Goal: Task Accomplishment & Management: Manage account settings

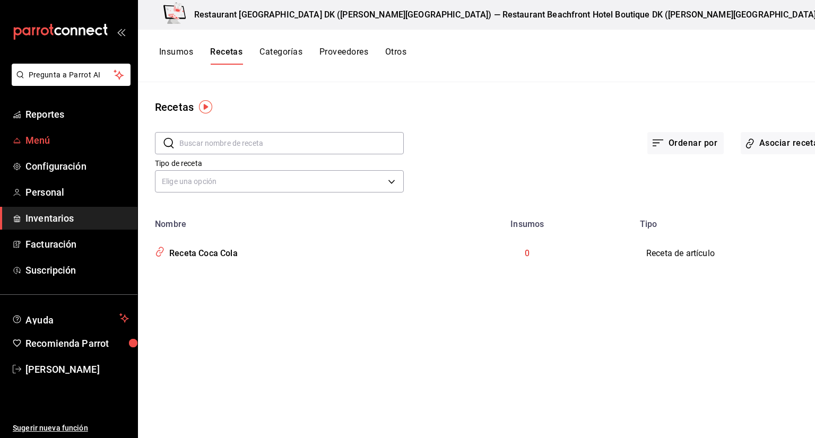
click at [63, 144] on span "Menú" at bounding box center [77, 140] width 104 height 14
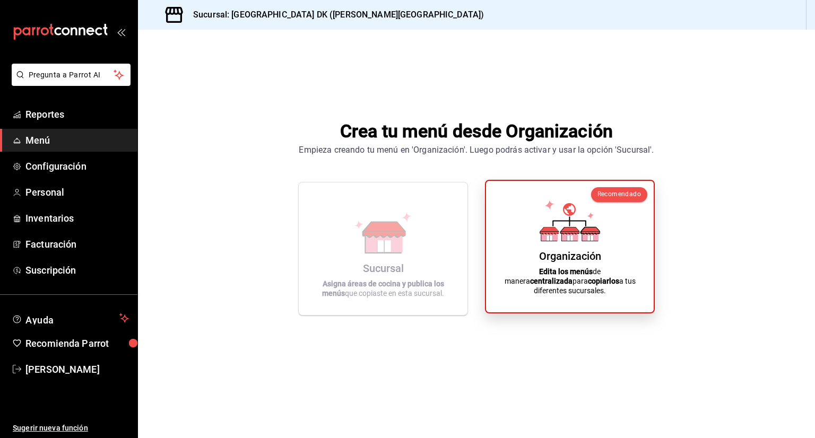
click at [532, 234] on div "Organización Edita los menús de manera centralizada para copiarlos a tus difere…" at bounding box center [570, 247] width 142 height 115
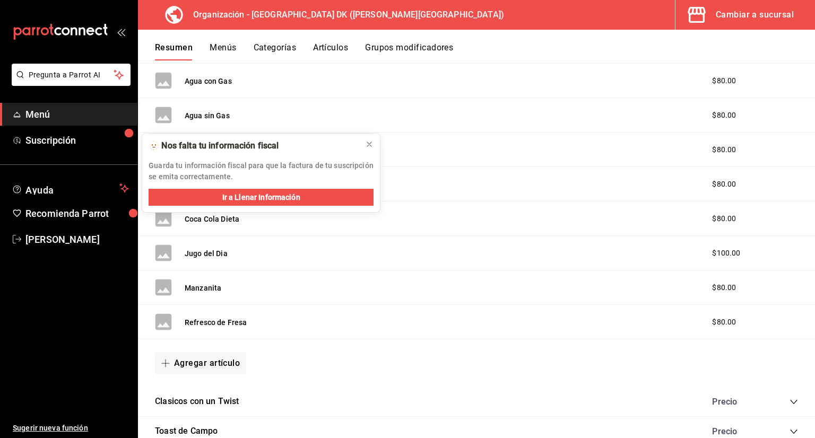
scroll to position [356, 0]
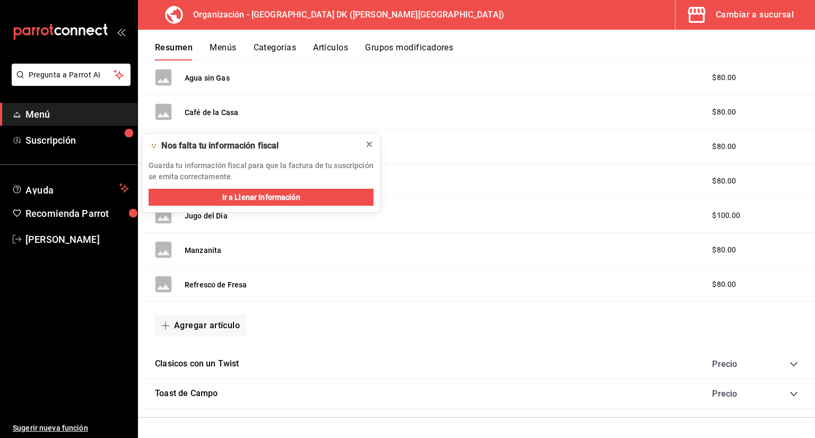
click at [373, 142] on icon at bounding box center [369, 144] width 8 height 8
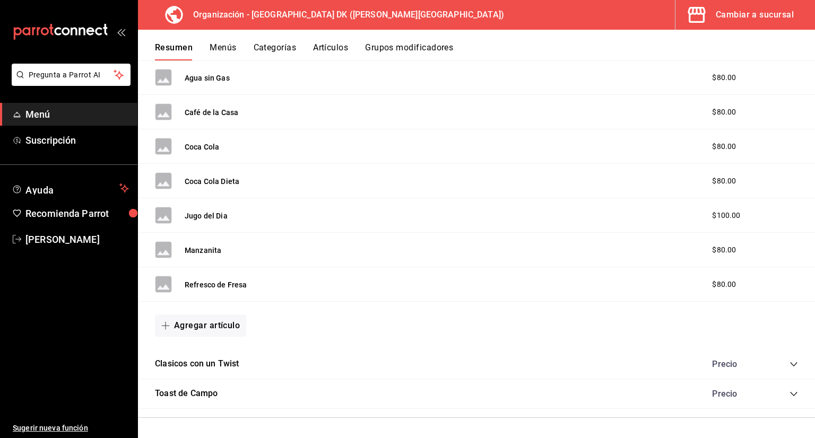
click at [62, 28] on icon "mailbox folders" at bounding box center [61, 32] width 96 height 16
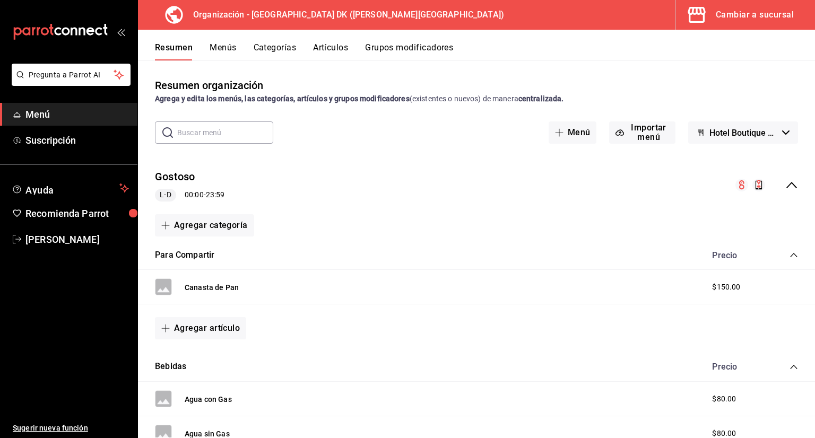
click at [746, 19] on div "Cambiar a sucursal" at bounding box center [755, 14] width 78 height 15
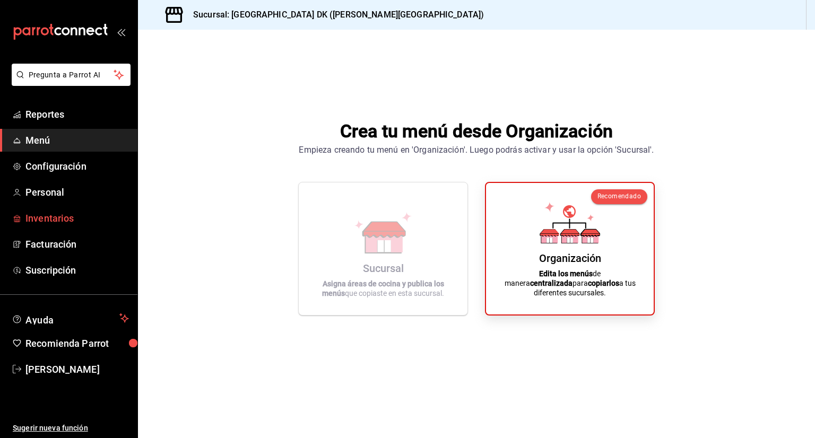
click at [86, 225] on span "Inventarios" at bounding box center [77, 218] width 104 height 14
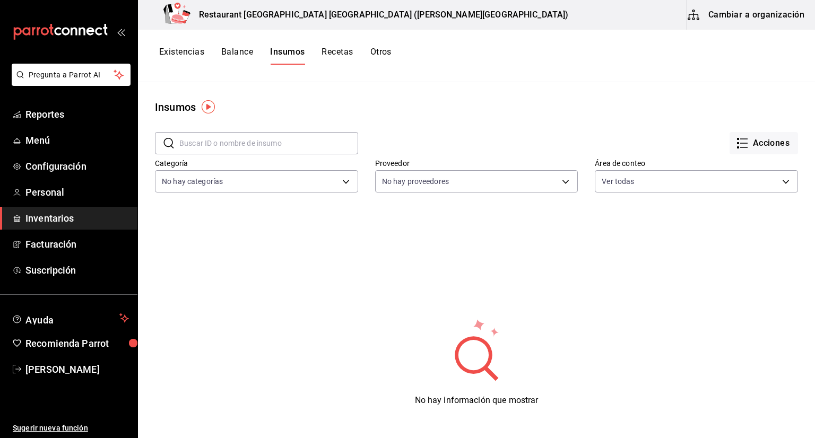
click at [251, 56] on button "Balance" at bounding box center [237, 56] width 32 height 18
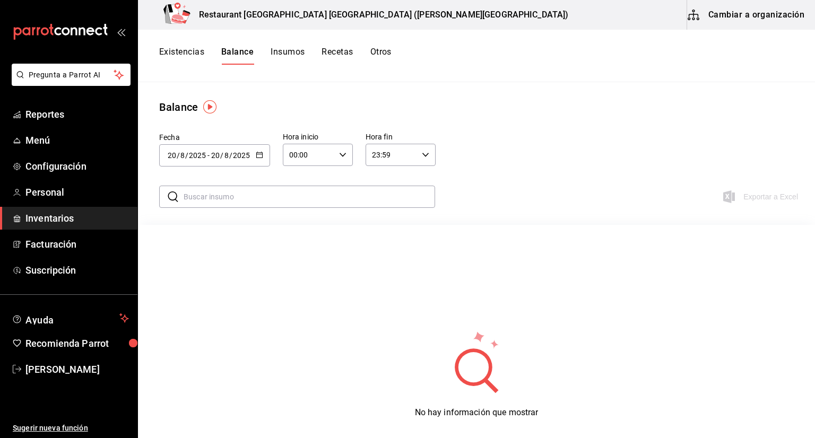
click at [280, 59] on button "Insumos" at bounding box center [288, 56] width 34 height 18
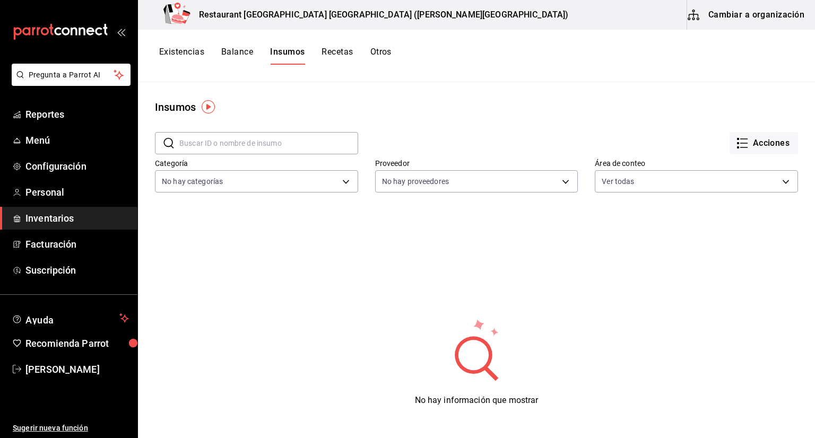
click at [764, 12] on button "Cambiar a organización" at bounding box center [746, 15] width 119 height 30
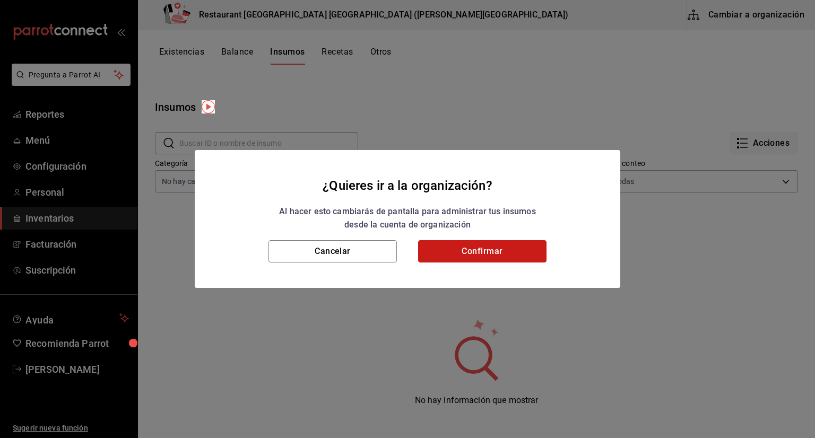
click at [473, 254] on button "Confirmar" at bounding box center [482, 251] width 128 height 22
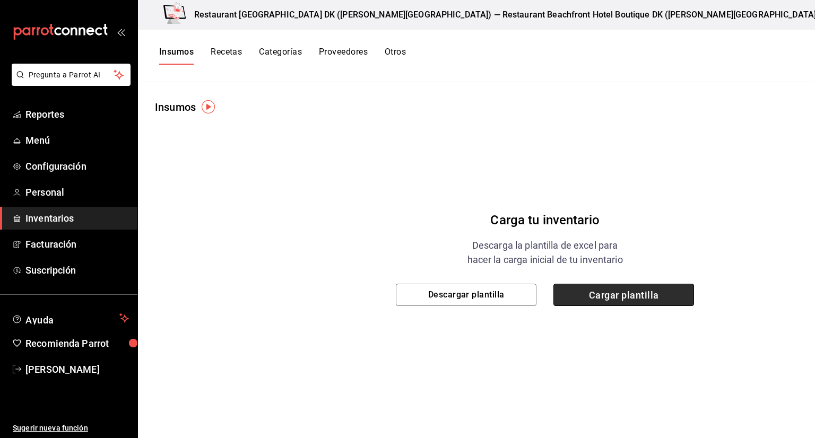
click at [554, 287] on span "Cargar plantilla" at bounding box center [624, 295] width 141 height 22
click at [0, 0] on input "Cargar plantilla" at bounding box center [0, 0] width 0 height 0
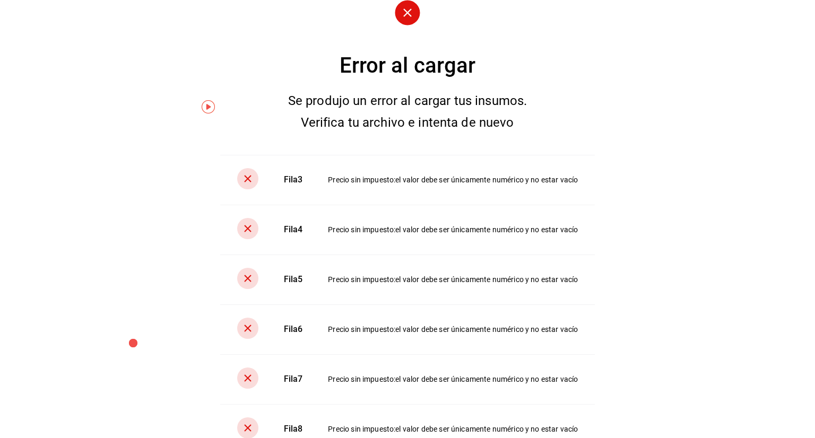
click at [401, 18] on circle at bounding box center [407, 12] width 25 height 25
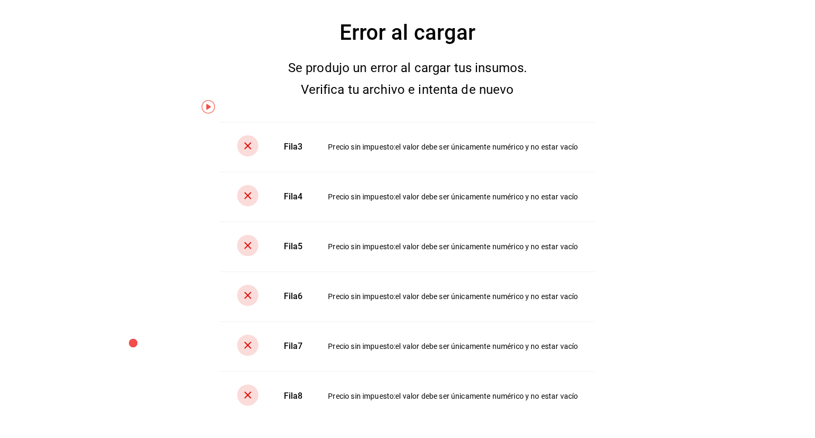
scroll to position [58, 0]
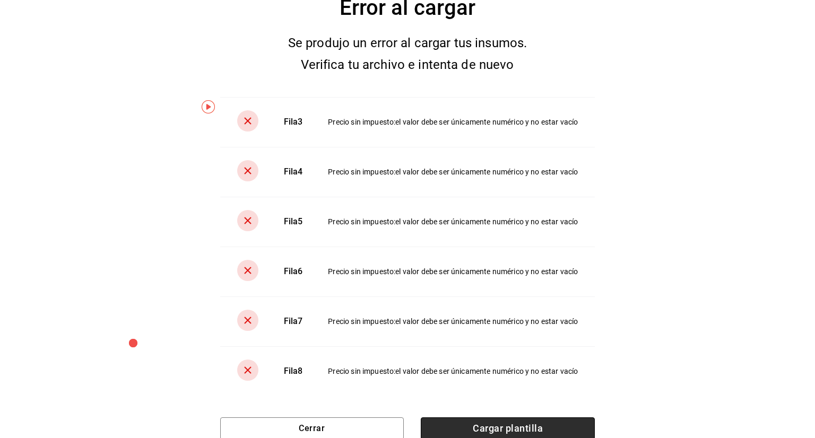
click at [542, 423] on span "Cargar plantilla" at bounding box center [508, 429] width 174 height 22
click at [0, 0] on input "Cargar plantilla" at bounding box center [0, 0] width 0 height 0
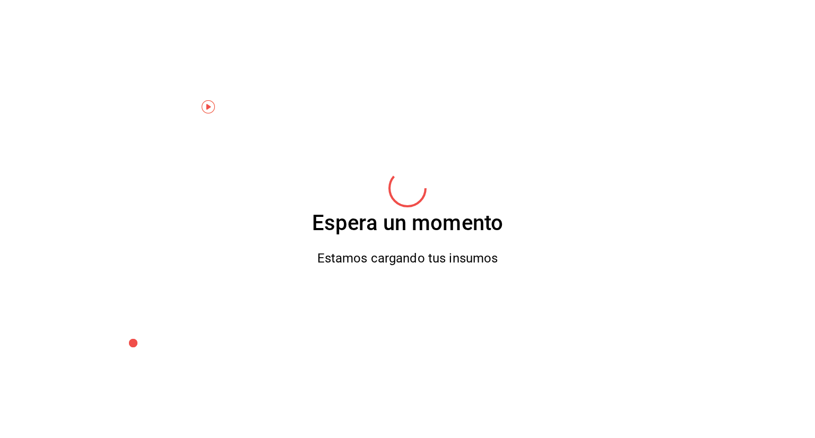
scroll to position [0, 0]
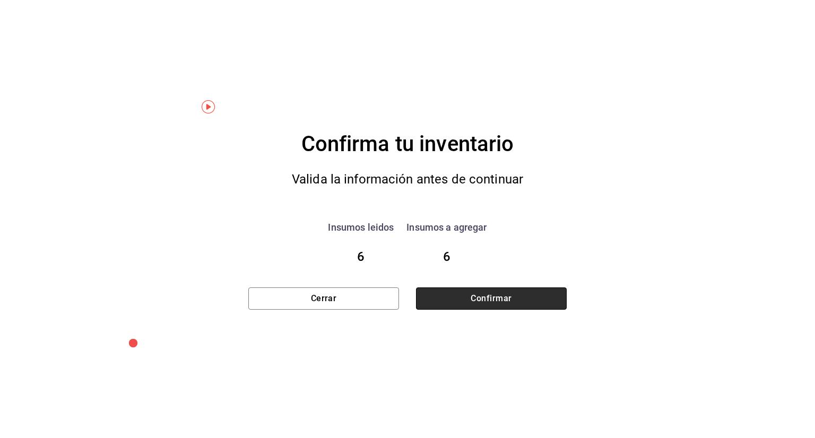
click at [506, 296] on button "Confirmar" at bounding box center [491, 299] width 151 height 22
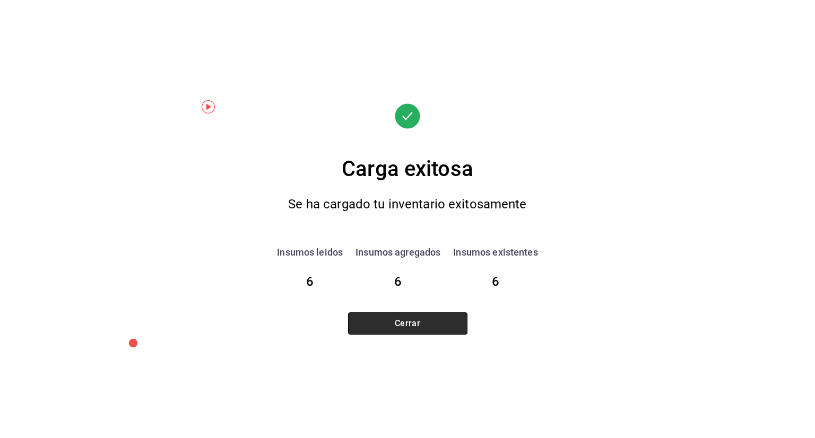
click at [430, 315] on button "Cerrar" at bounding box center [407, 324] width 119 height 22
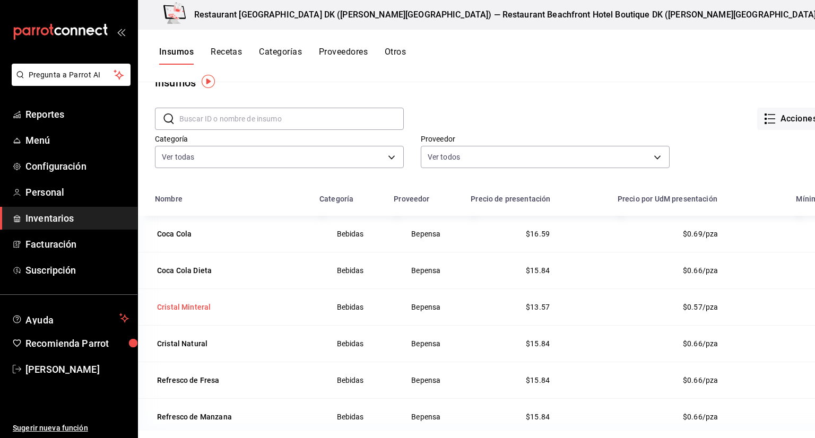
scroll to position [77, 0]
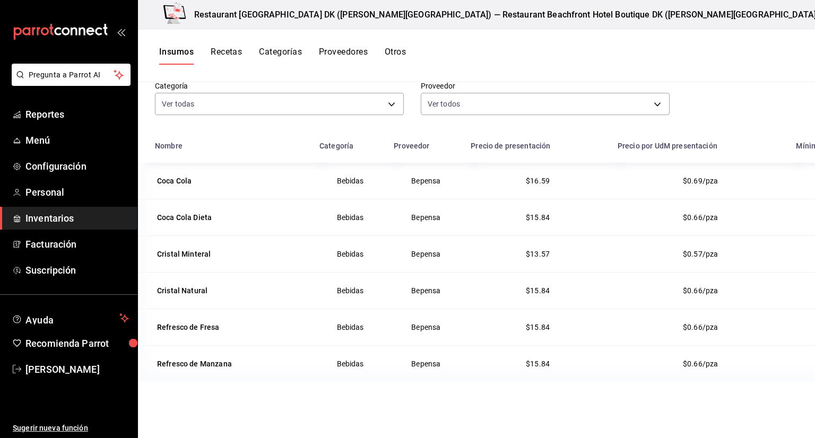
click at [428, 190] on div at bounding box center [407, 219] width 815 height 438
click at [180, 187] on div "Coca Cola" at bounding box center [174, 181] width 39 height 15
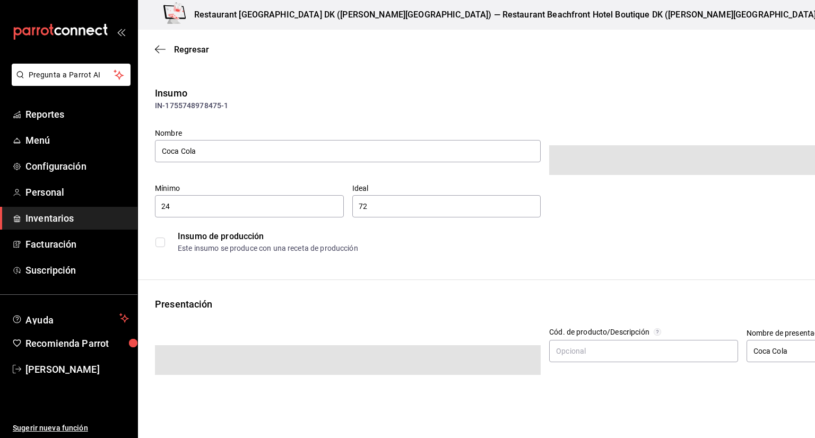
type input "$19.24"
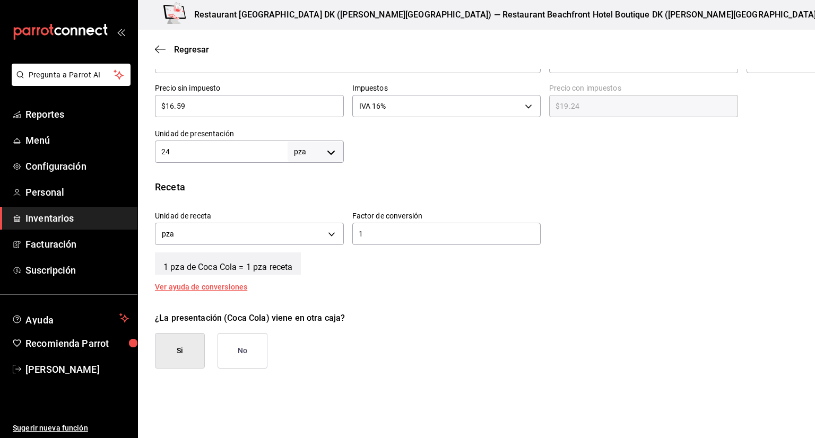
scroll to position [13, 0]
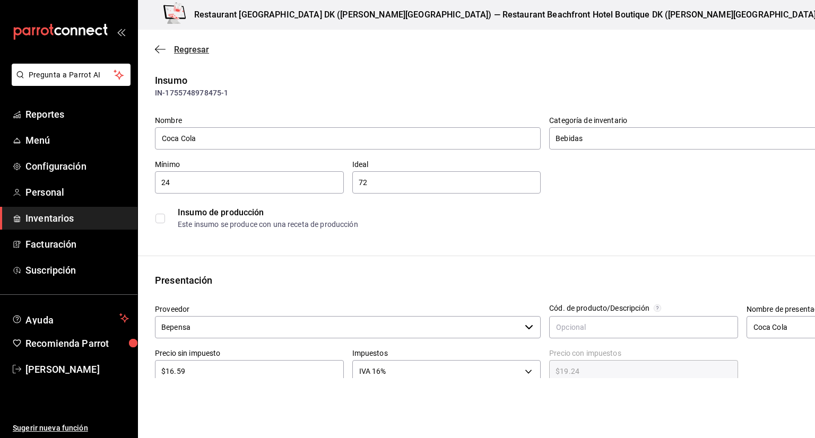
click at [166, 49] on span "Regresar" at bounding box center [182, 50] width 54 height 10
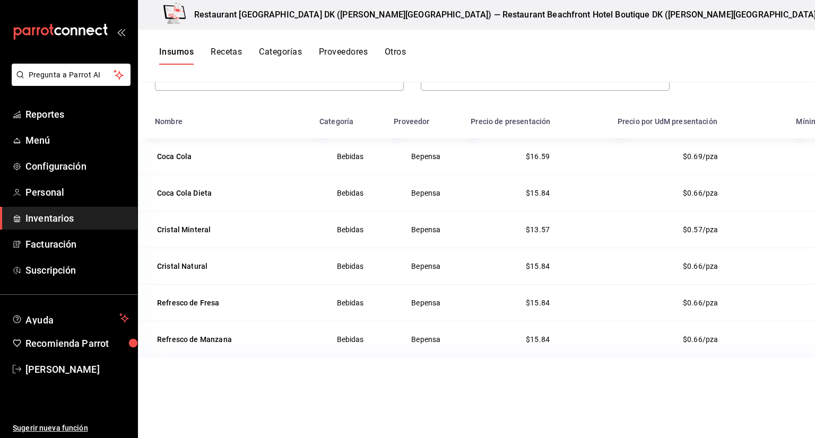
scroll to position [106, 0]
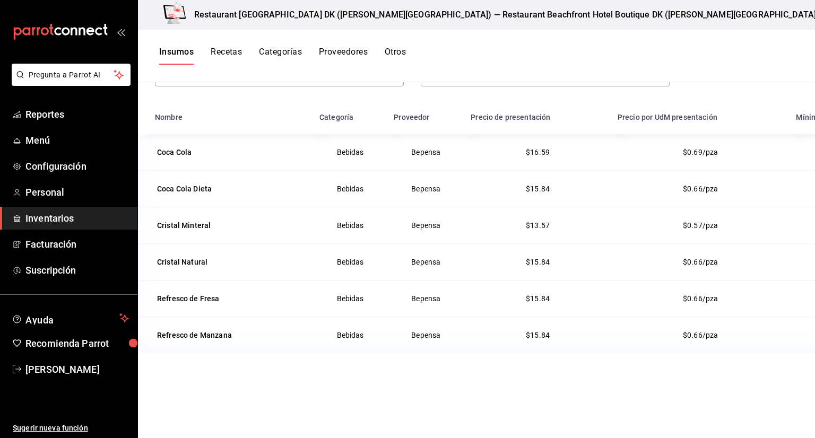
click at [763, 154] on li "Eliminar" at bounding box center [742, 153] width 89 height 30
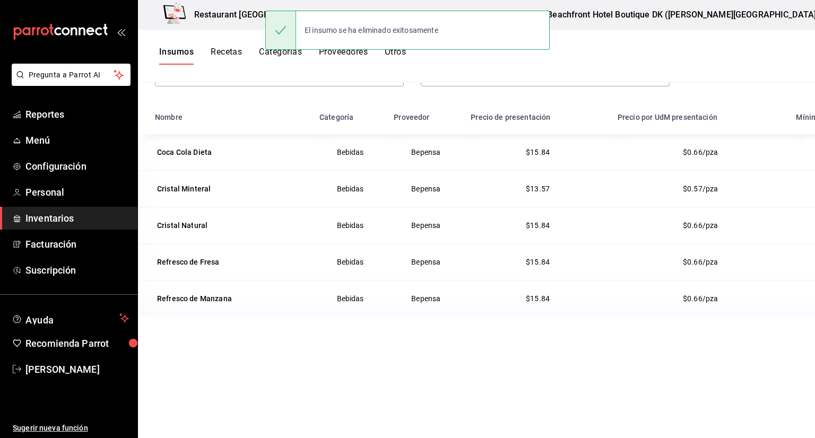
click at [773, 151] on li "Eliminar" at bounding box center [742, 153] width 89 height 30
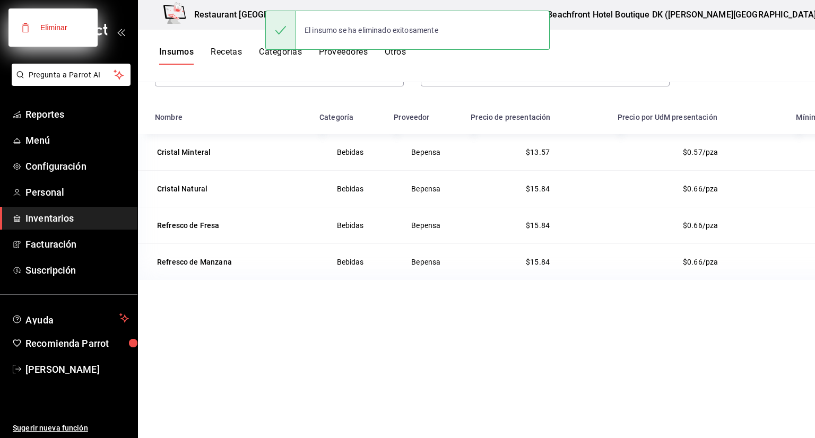
click at [773, 151] on div at bounding box center [407, 219] width 815 height 438
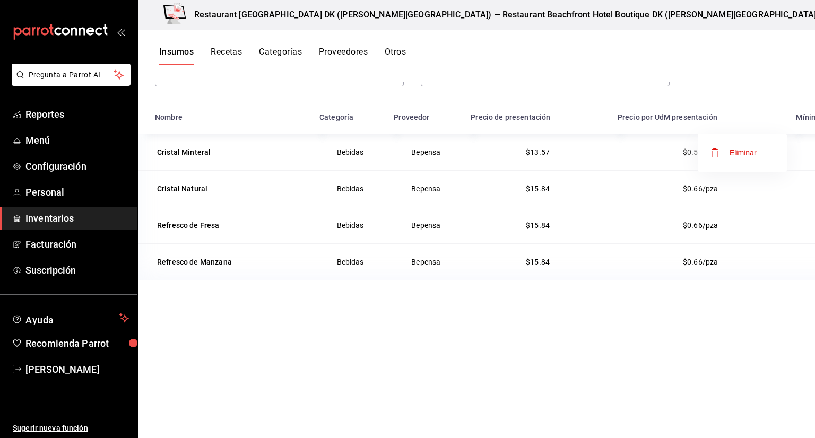
click at [760, 156] on li "Eliminar" at bounding box center [742, 153] width 89 height 30
click at [753, 153] on span "Eliminar" at bounding box center [743, 153] width 27 height 8
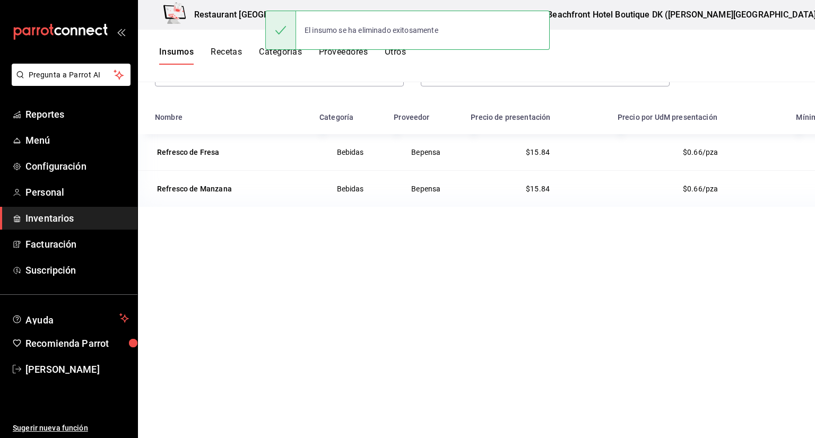
click at [752, 158] on span "Eliminar" at bounding box center [734, 153] width 46 height 13
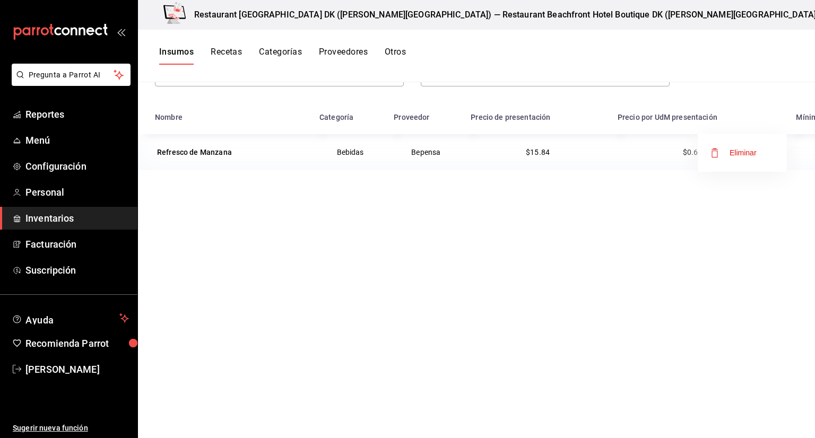
click at [755, 157] on span "Eliminar" at bounding box center [743, 153] width 27 height 8
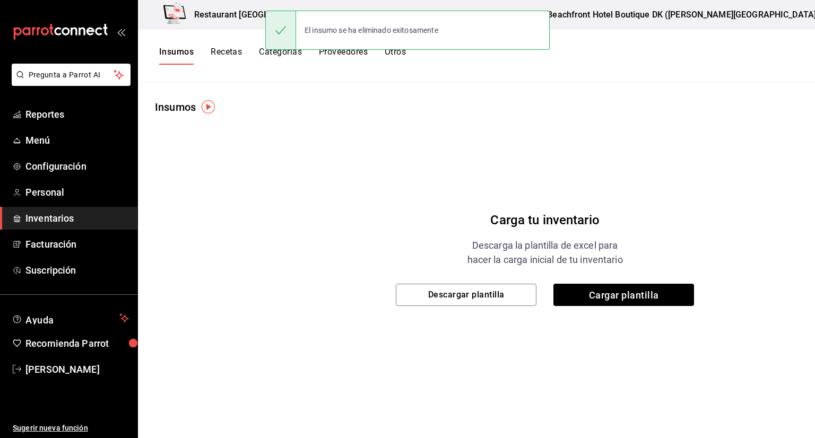
scroll to position [0, 0]
click at [554, 304] on span "Cargar plantilla" at bounding box center [624, 295] width 141 height 22
click at [0, 0] on input "Cargar plantilla" at bounding box center [0, 0] width 0 height 0
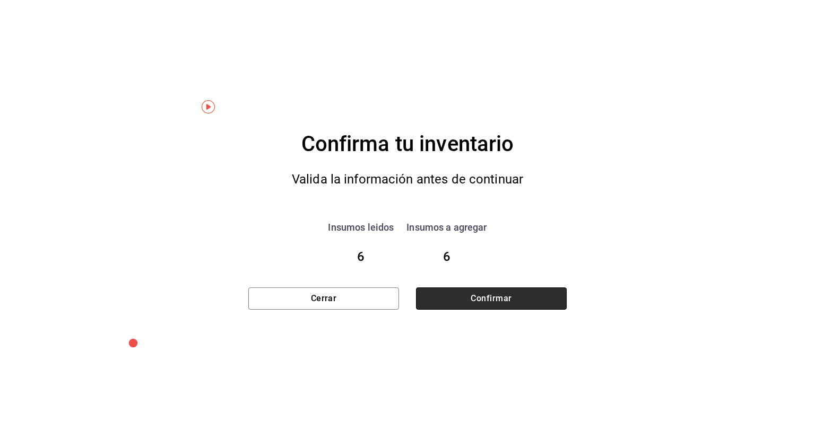
click at [503, 300] on button "Confirmar" at bounding box center [491, 299] width 151 height 22
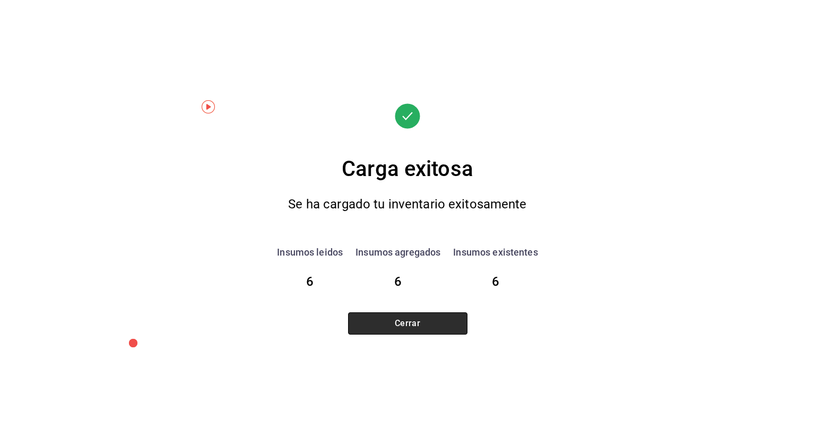
click at [423, 323] on button "Cerrar" at bounding box center [407, 324] width 119 height 22
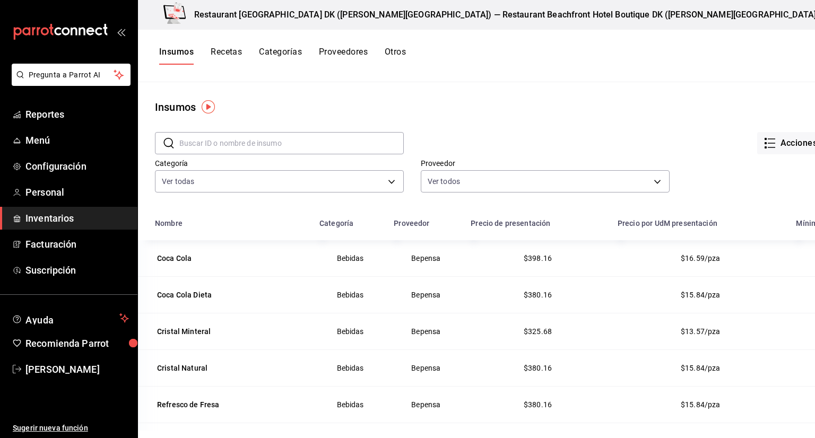
click at [230, 49] on button "Recetas" at bounding box center [226, 56] width 31 height 18
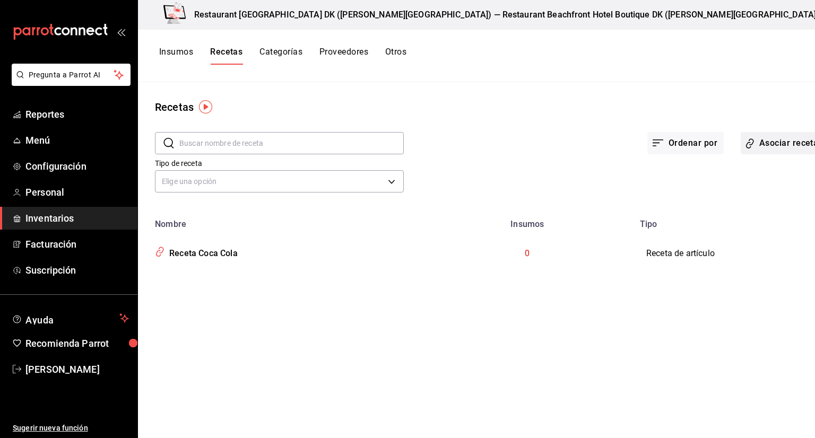
click at [741, 141] on button "Asociar recetas" at bounding box center [785, 143] width 89 height 22
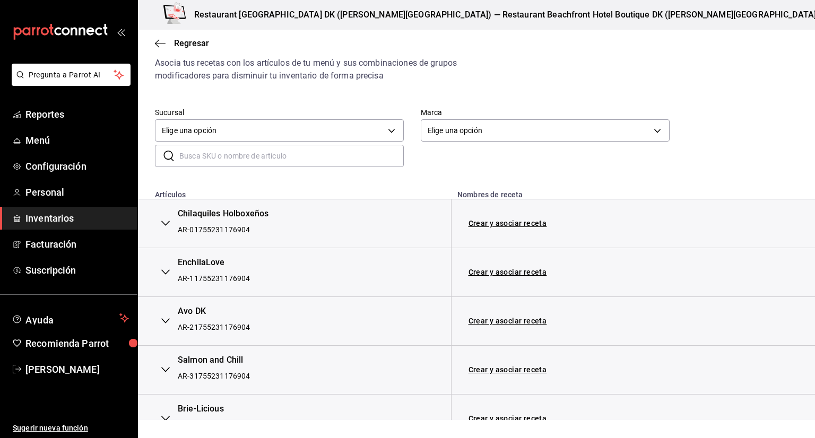
scroll to position [53, 0]
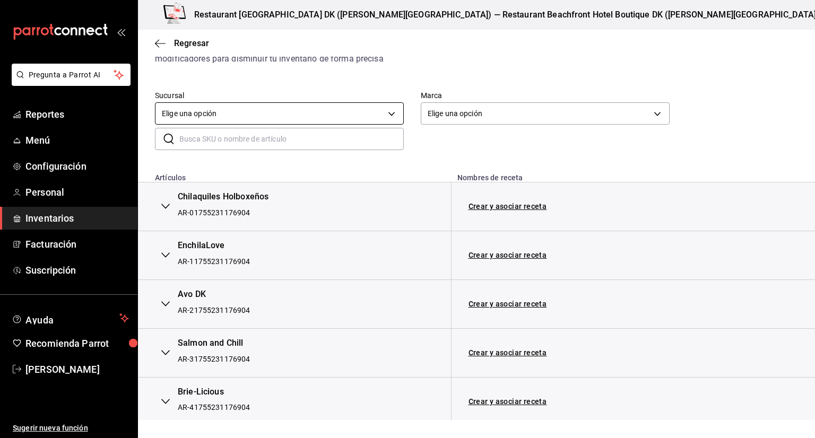
click at [281, 117] on body "Pregunta a Parrot AI Reportes Menú Configuración Personal Inventarios Facturaci…" at bounding box center [407, 210] width 815 height 420
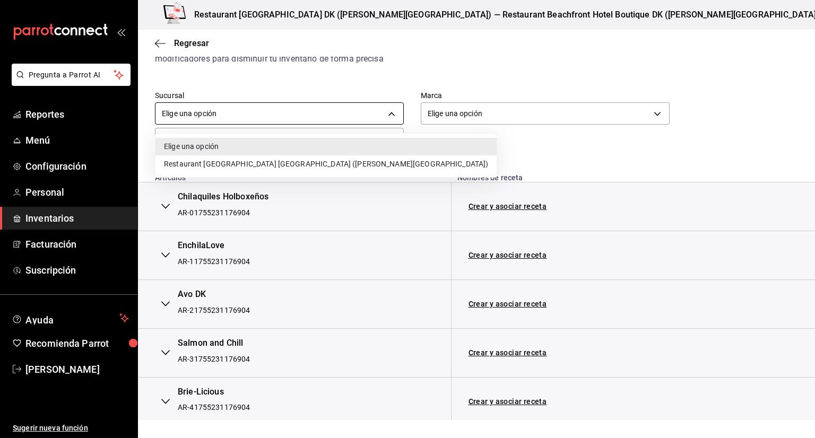
click at [281, 117] on div at bounding box center [407, 219] width 815 height 438
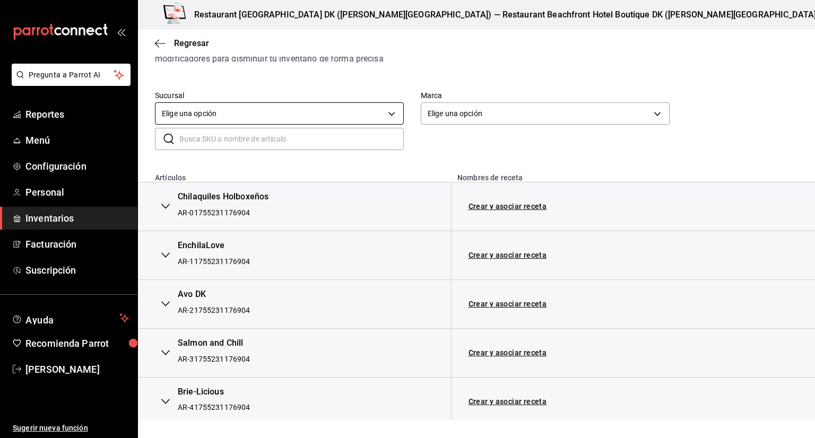
click at [281, 117] on body "Pregunta a Parrot AI Reportes Menú Configuración Personal Inventarios Facturaci…" at bounding box center [407, 210] width 815 height 420
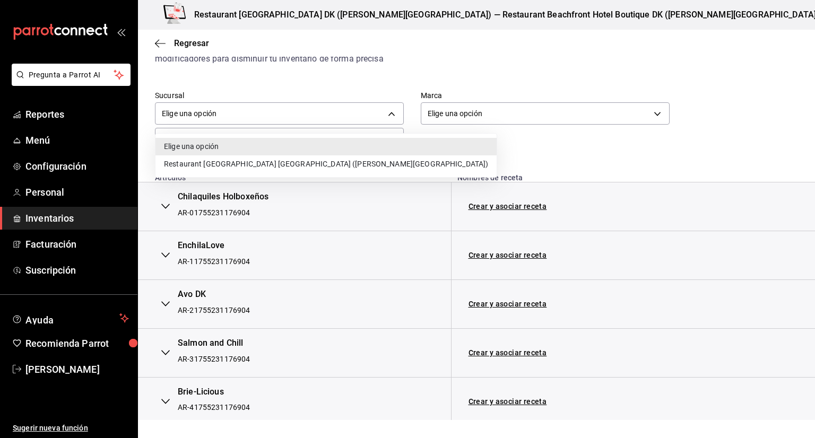
click at [282, 165] on li "Restaurant [GEOGRAPHIC_DATA] [GEOGRAPHIC_DATA] ([PERSON_NAME][GEOGRAPHIC_DATA])" at bounding box center [326, 165] width 341 height 18
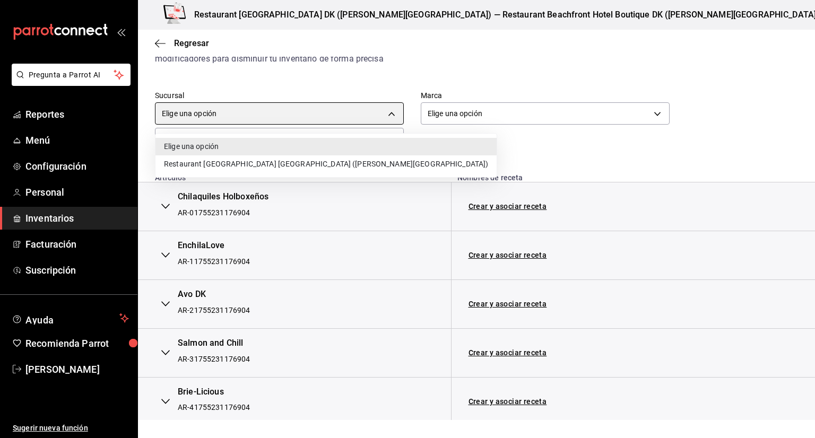
type input "2bf57fa6-0a77-443d-8b36-fdcf640cdd1c"
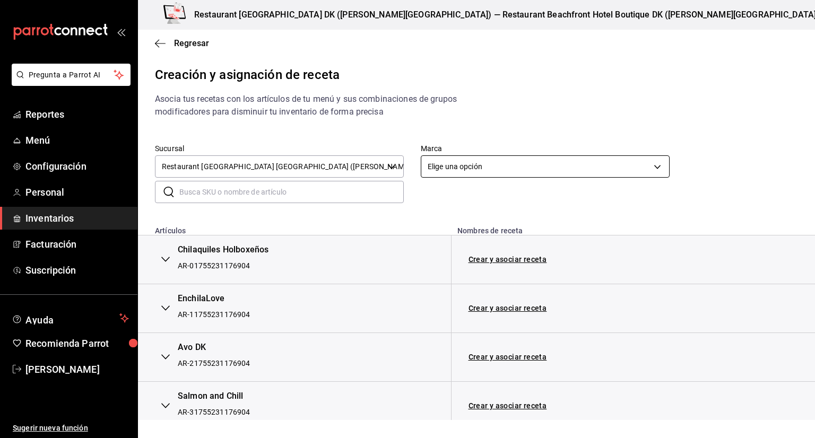
click at [440, 165] on body "Pregunta a Parrot AI Reportes Menú Configuración Personal Inventarios Facturaci…" at bounding box center [407, 210] width 815 height 420
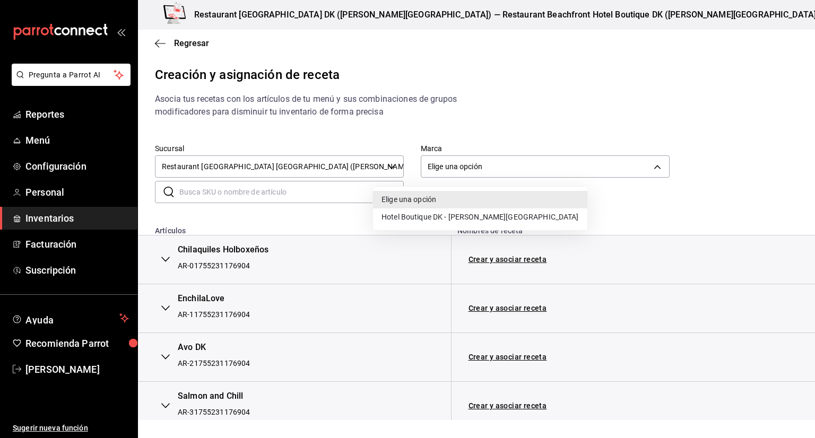
click at [433, 213] on li "Hotel Boutique DK - Quintana Roo" at bounding box center [480, 218] width 214 height 18
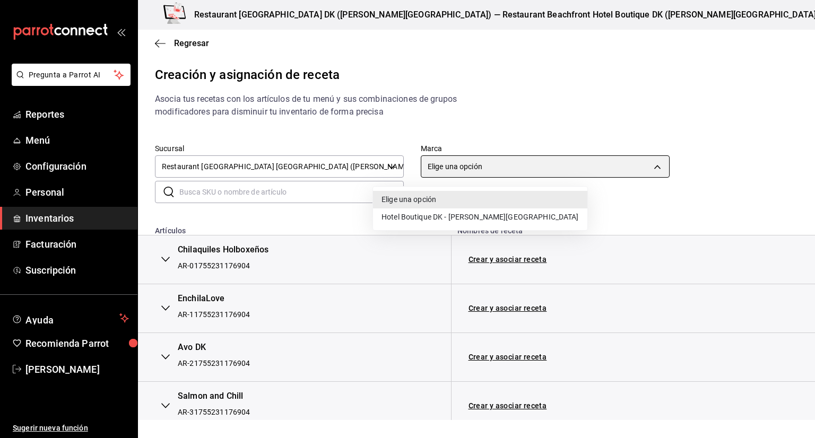
type input "fcca0c17-0954-4d98-b334-53277247e3de"
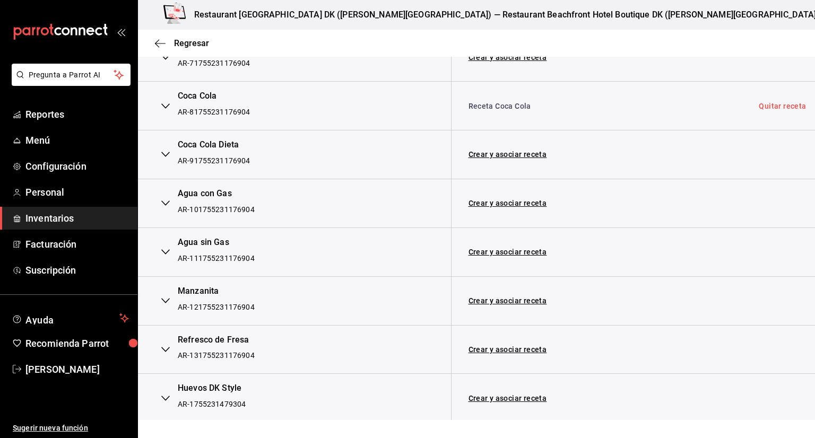
scroll to position [546, 0]
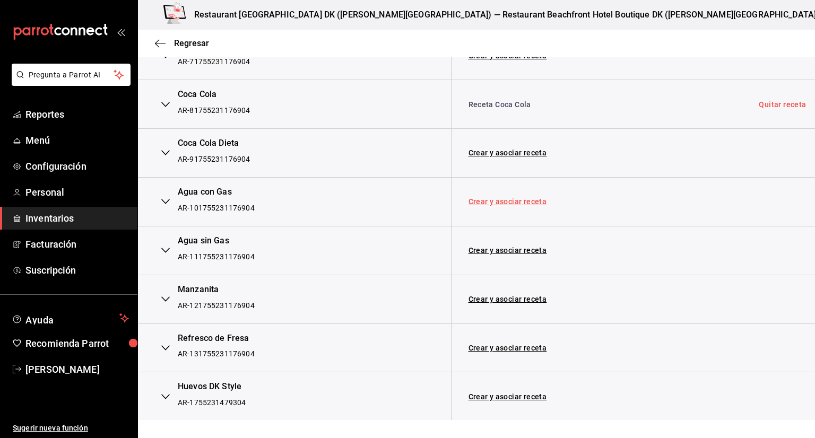
click at [510, 202] on link "Crear y asociar receta" at bounding box center [508, 201] width 79 height 7
click at [488, 204] on link "Receta Agua con Gas" at bounding box center [507, 201] width 76 height 8
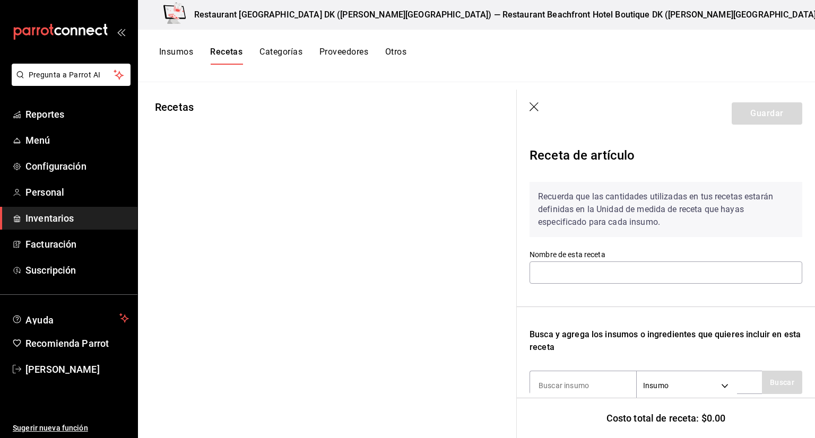
type input "Receta Agua con Gas"
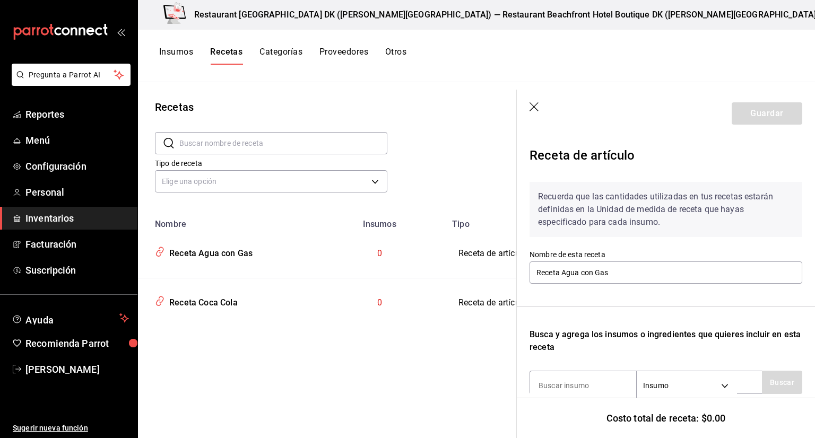
scroll to position [130, 0]
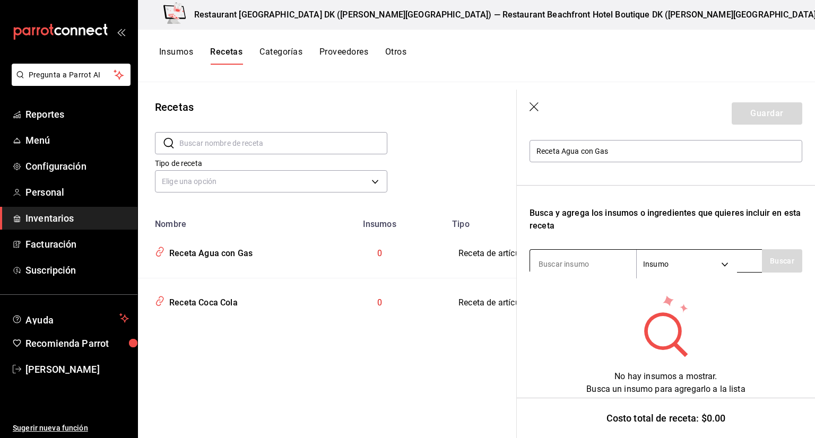
click at [573, 260] on input at bounding box center [583, 264] width 106 height 22
click at [729, 254] on body "Pregunta a Parrot AI Reportes Menú Configuración Personal Inventarios Facturaci…" at bounding box center [407, 215] width 815 height 431
click at [572, 263] on div at bounding box center [407, 219] width 815 height 438
click at [568, 255] on input at bounding box center [583, 264] width 106 height 22
type input "cristal"
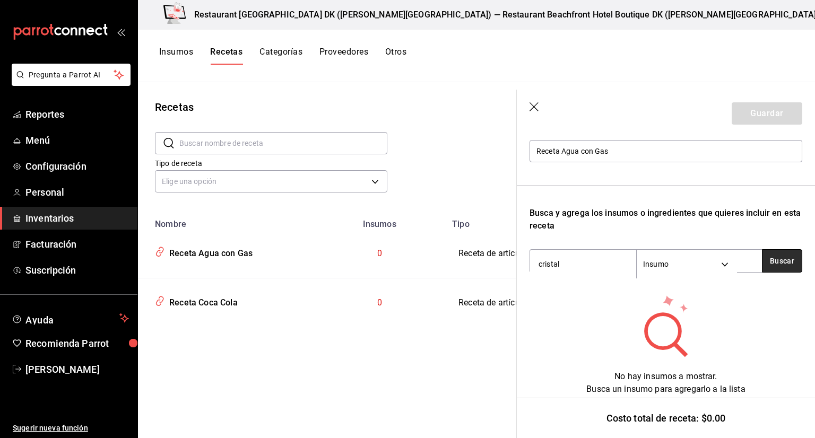
click at [777, 254] on button "Buscar" at bounding box center [782, 260] width 40 height 23
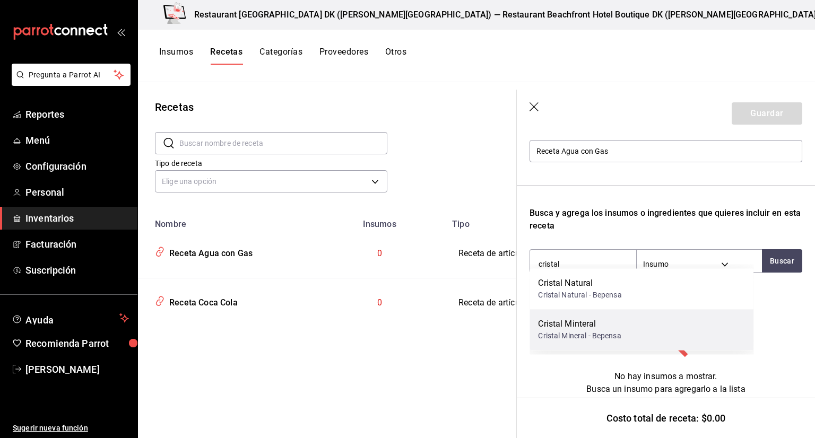
click at [616, 331] on div "Cristal Mineral - Bepensa" at bounding box center [579, 336] width 83 height 11
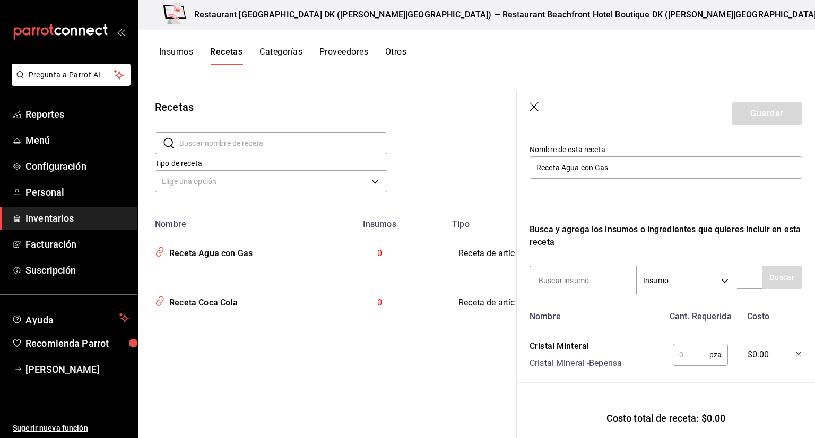
scroll to position [113, 0]
click at [682, 345] on input "text" at bounding box center [691, 354] width 37 height 21
type input "1"
click at [769, 106] on button "Guardar" at bounding box center [767, 113] width 71 height 22
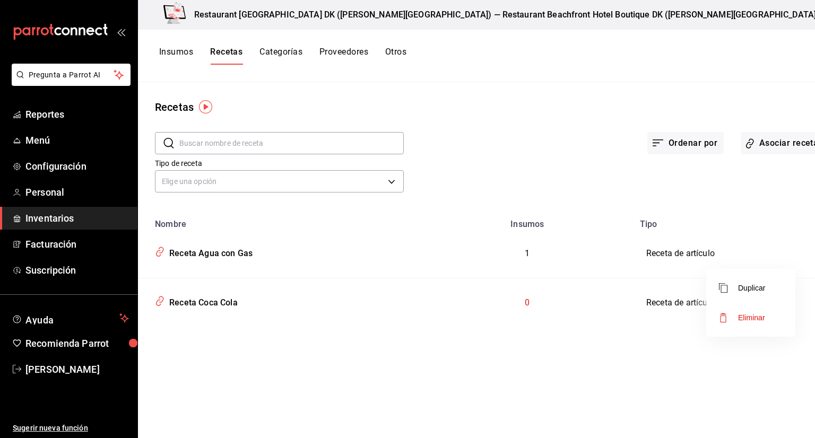
click at [604, 310] on div at bounding box center [407, 219] width 815 height 438
click at [471, 309] on td "0" at bounding box center [527, 303] width 212 height 49
click at [251, 294] on div "Receta Coca Cola" at bounding box center [280, 301] width 258 height 20
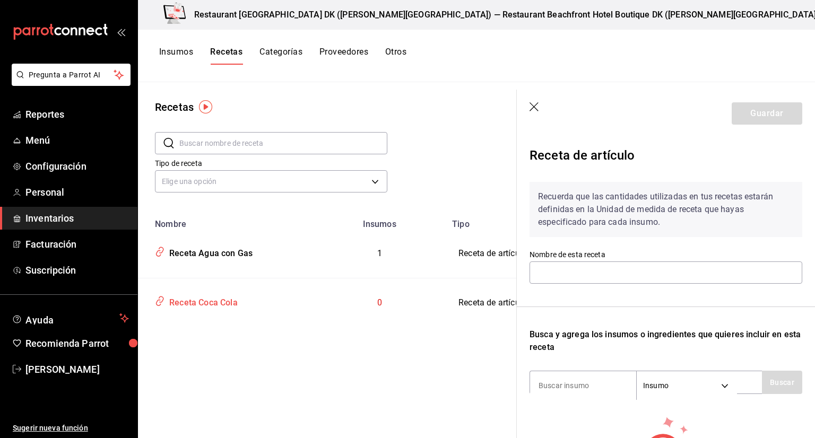
type input "Receta Coca Cola"
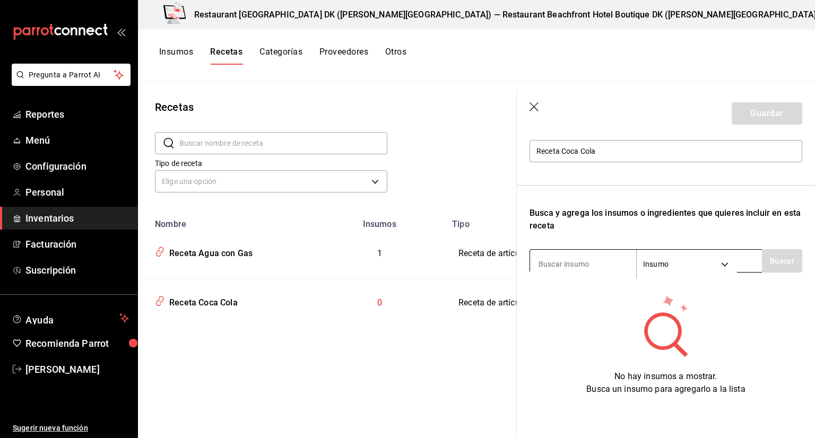
click at [574, 263] on input at bounding box center [583, 264] width 106 height 22
type input "coca"
click at [778, 249] on button "Buscar" at bounding box center [782, 260] width 40 height 23
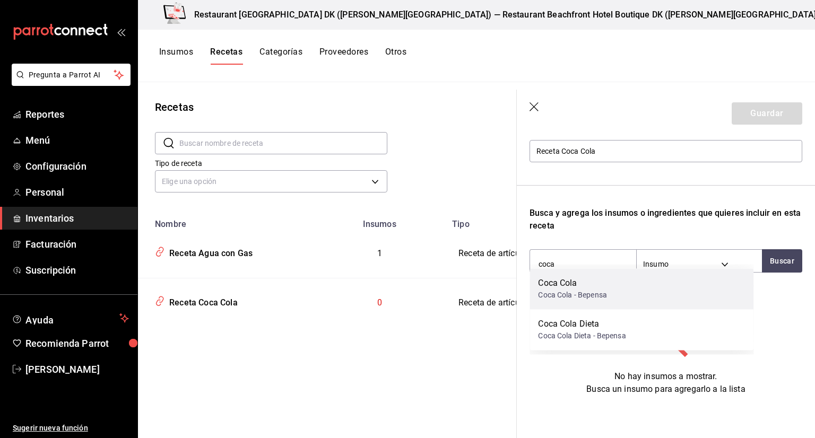
click at [648, 294] on div "Coca Cola Coca Cola - Bepensa" at bounding box center [642, 289] width 224 height 41
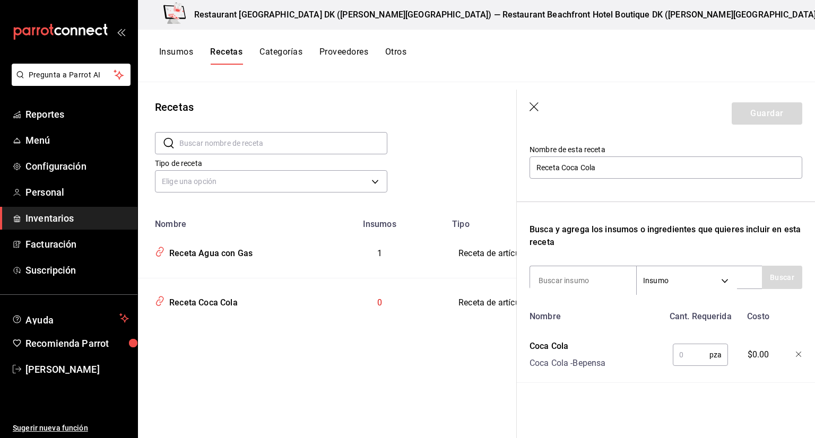
click at [683, 344] on input "text" at bounding box center [691, 354] width 37 height 21
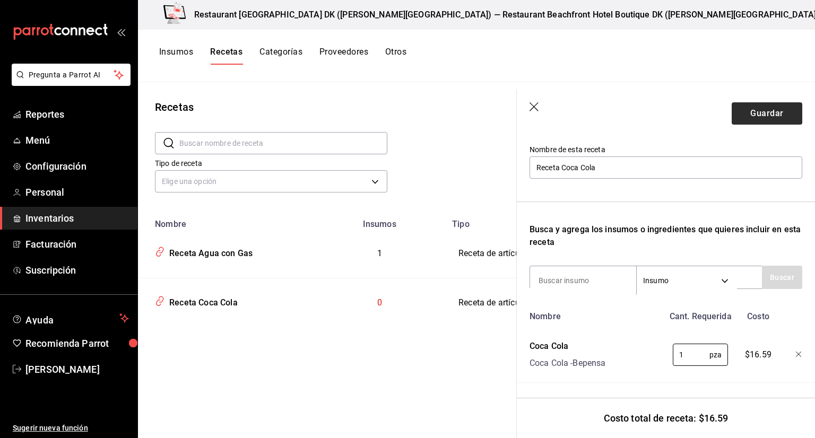
type input "1"
click at [766, 117] on button "Guardar" at bounding box center [767, 113] width 71 height 22
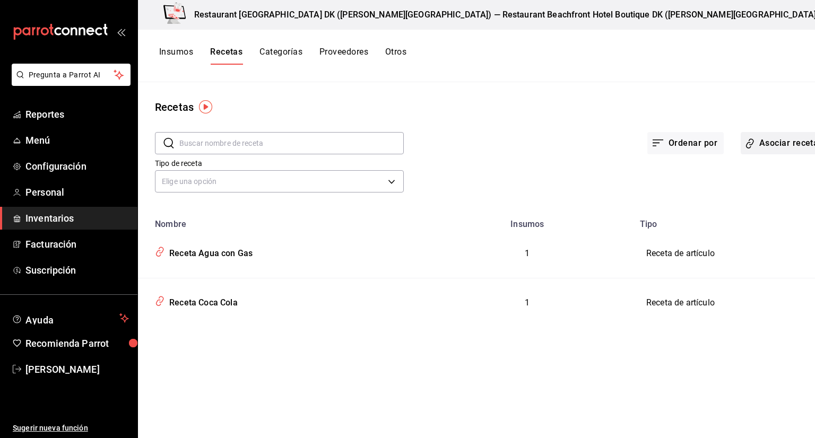
click at [741, 141] on button "Asociar recetas" at bounding box center [785, 143] width 89 height 22
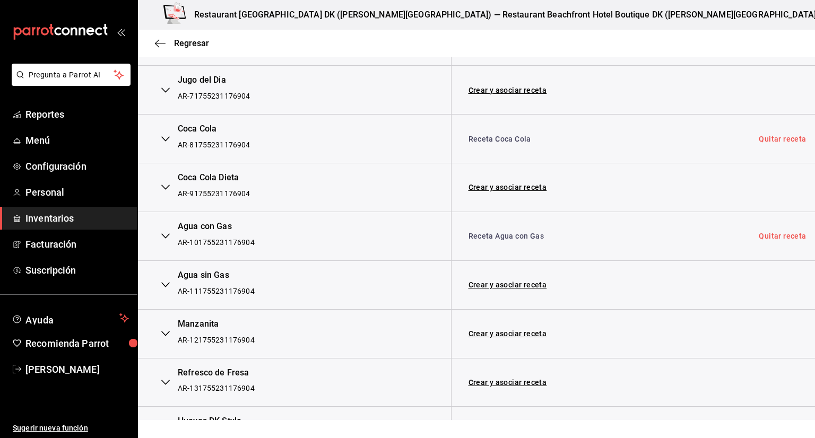
scroll to position [493, 0]
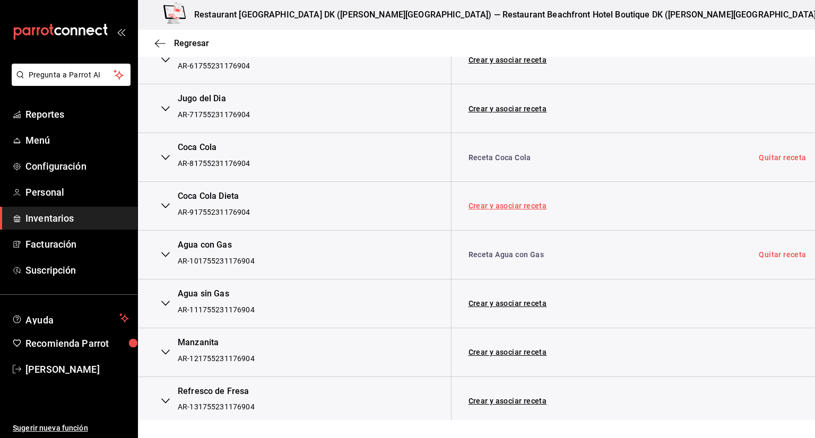
click at [494, 204] on link "Crear y asociar receta" at bounding box center [508, 205] width 79 height 7
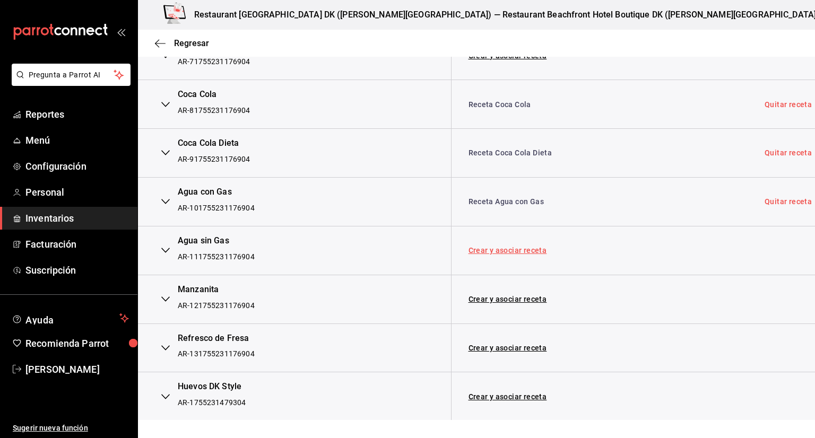
click at [516, 249] on link "Crear y asociar receta" at bounding box center [508, 250] width 79 height 7
click at [492, 300] on link "Crear y asociar receta" at bounding box center [508, 299] width 79 height 7
click at [507, 344] on link "Crear y asociar receta" at bounding box center [508, 347] width 79 height 7
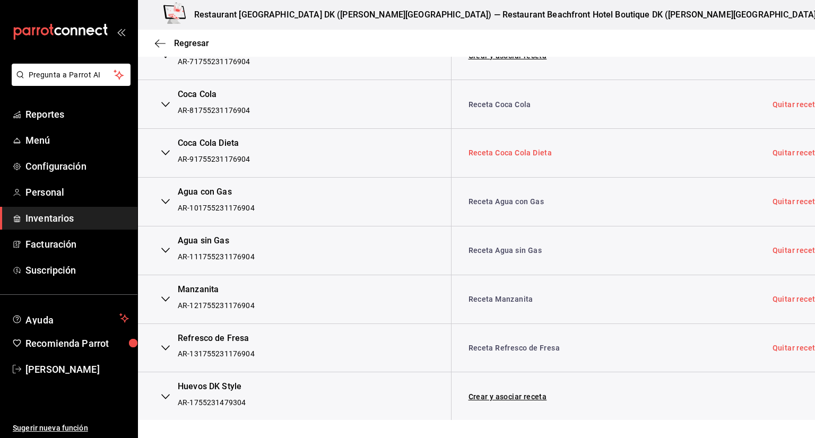
click at [495, 156] on link "Receta Coca Cola Dieta" at bounding box center [511, 153] width 84 height 8
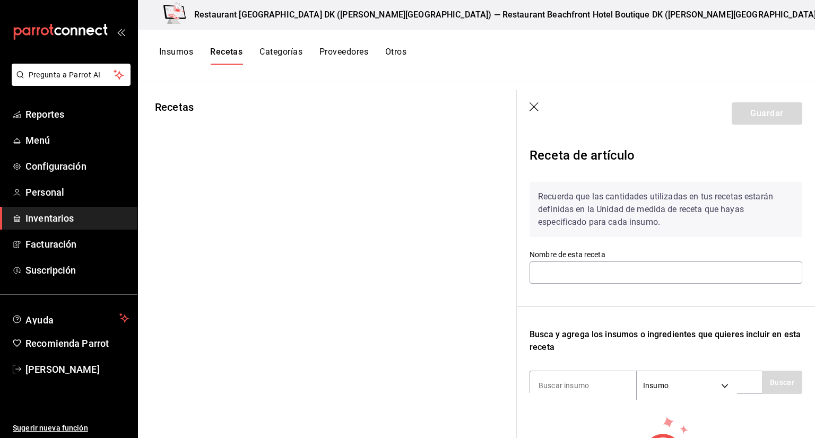
type input "Receta Coca Cola Dieta"
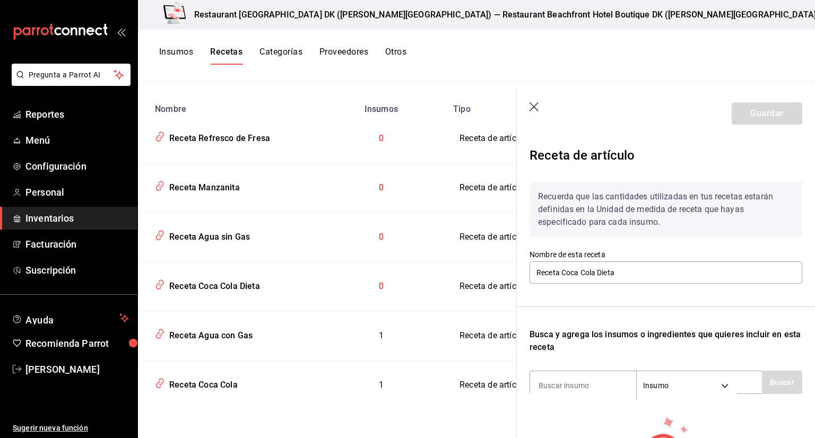
scroll to position [130, 0]
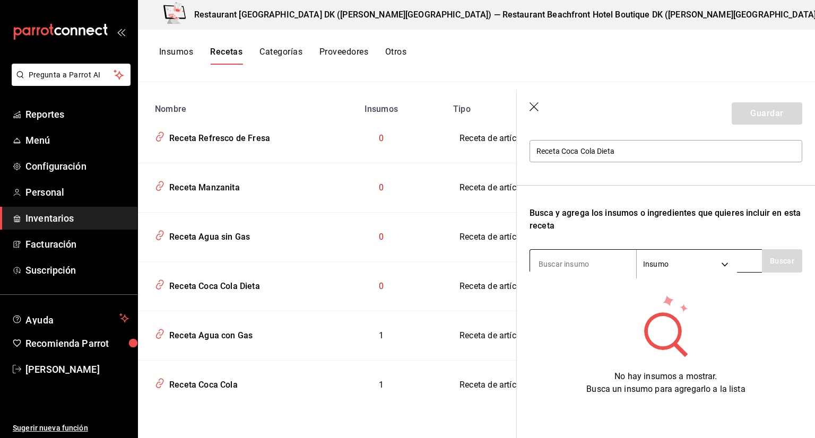
click at [584, 264] on input at bounding box center [583, 264] width 106 height 22
type input "coca"
click at [777, 249] on button "Buscar" at bounding box center [782, 260] width 40 height 23
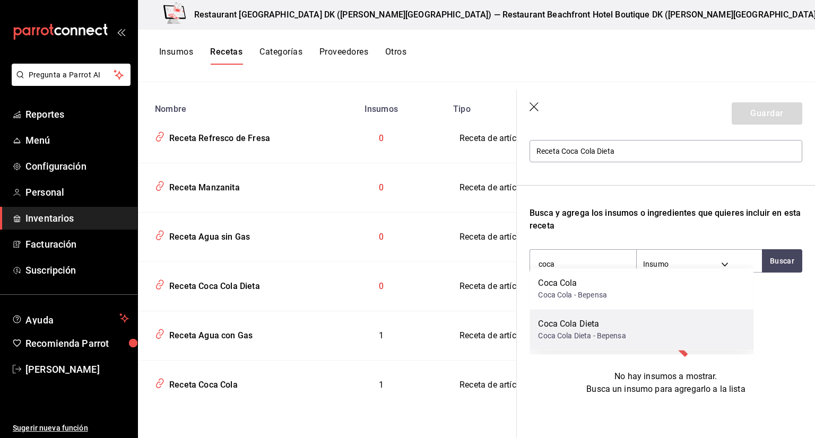
click at [587, 326] on div "Coca Cola Dieta" at bounding box center [582, 324] width 88 height 13
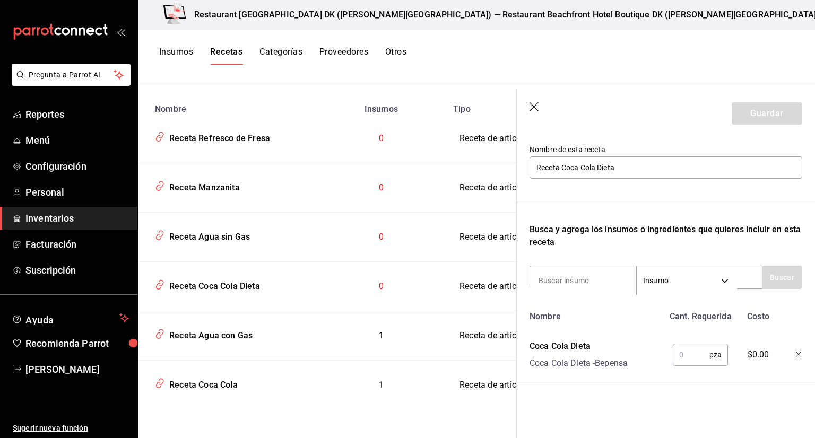
click at [690, 344] on input "text" at bounding box center [691, 354] width 37 height 21
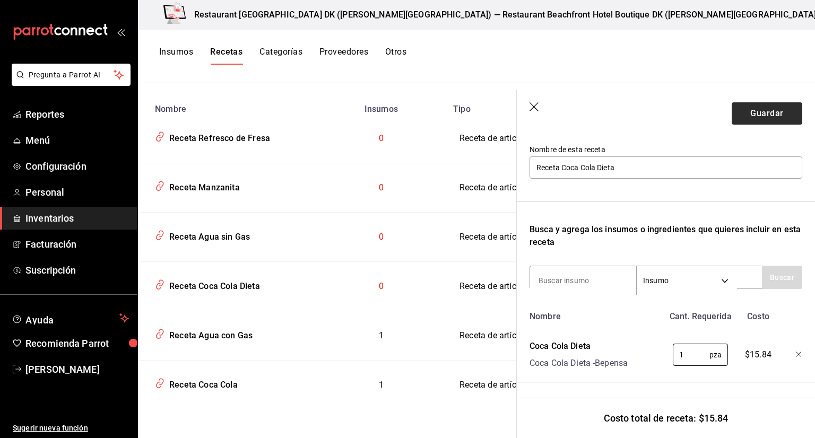
type input "1"
click at [770, 103] on button "Guardar" at bounding box center [767, 113] width 71 height 22
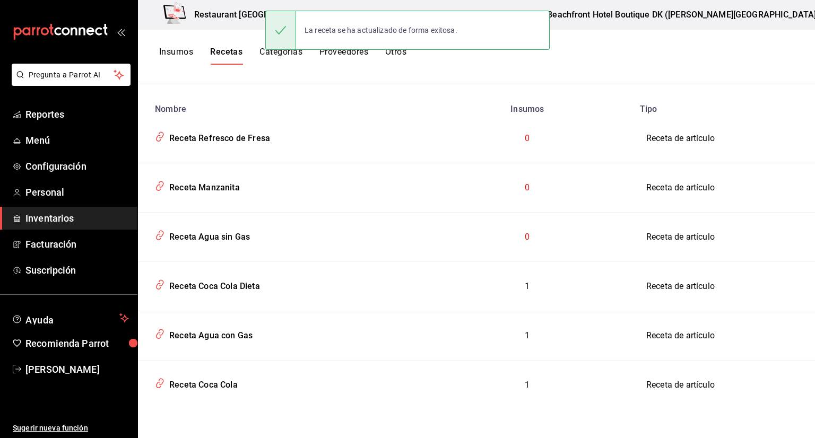
scroll to position [115, 0]
click at [211, 238] on div "Receta Agua sin Gas" at bounding box center [207, 236] width 85 height 16
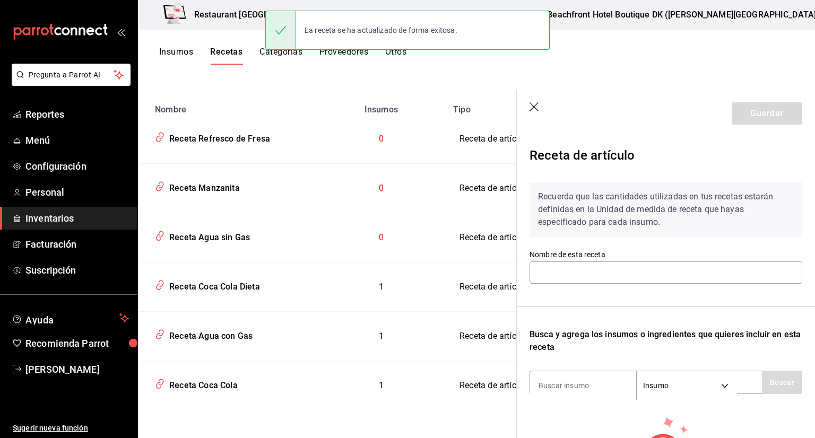
type input "Receta Agua sin Gas"
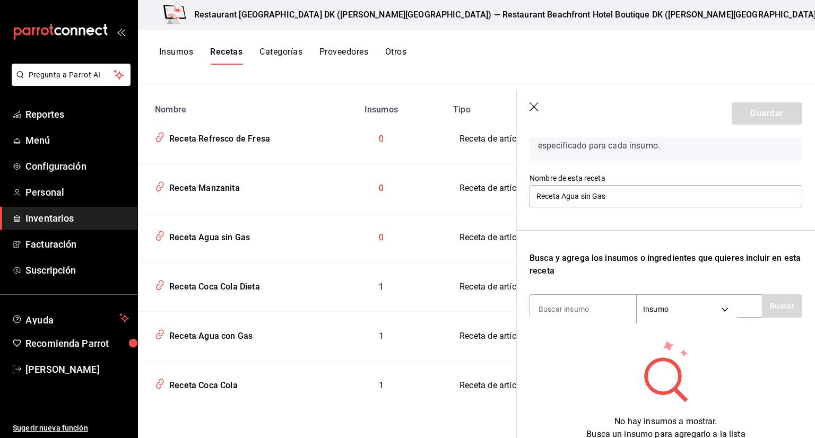
scroll to position [130, 0]
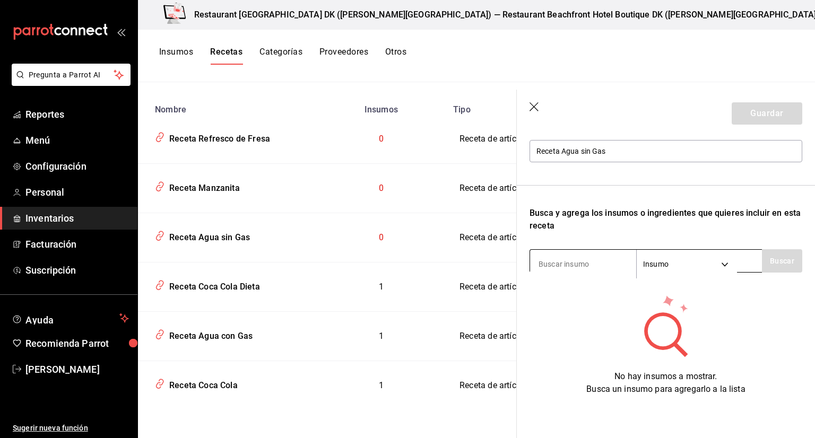
click at [593, 260] on input at bounding box center [583, 264] width 106 height 22
type input "cri"
click at [790, 249] on button "Buscar" at bounding box center [782, 260] width 40 height 23
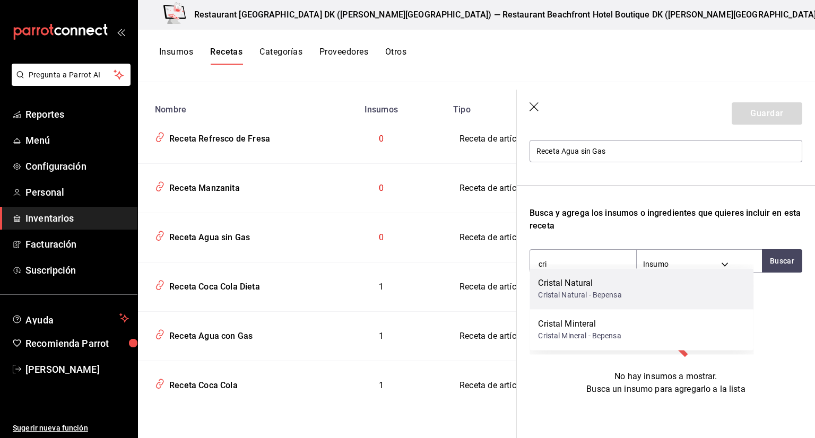
click at [584, 296] on div "Cristal Natural - Bepensa" at bounding box center [579, 295] width 83 height 11
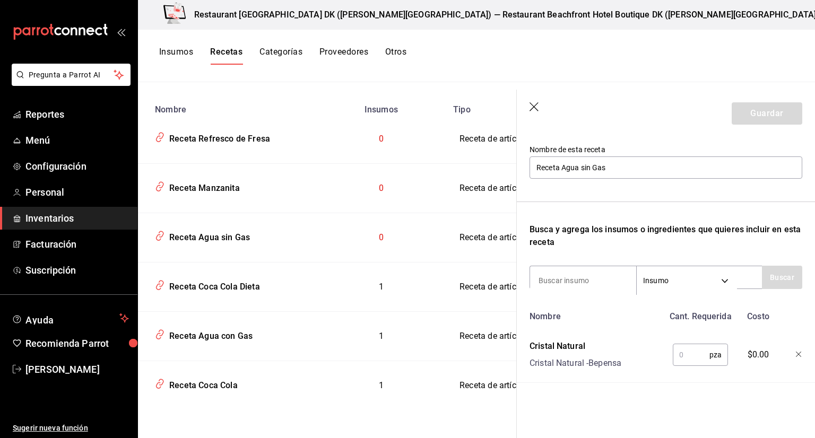
scroll to position [113, 0]
click at [673, 348] on input "text" at bounding box center [691, 354] width 37 height 21
click at [676, 348] on input "text" at bounding box center [691, 354] width 37 height 21
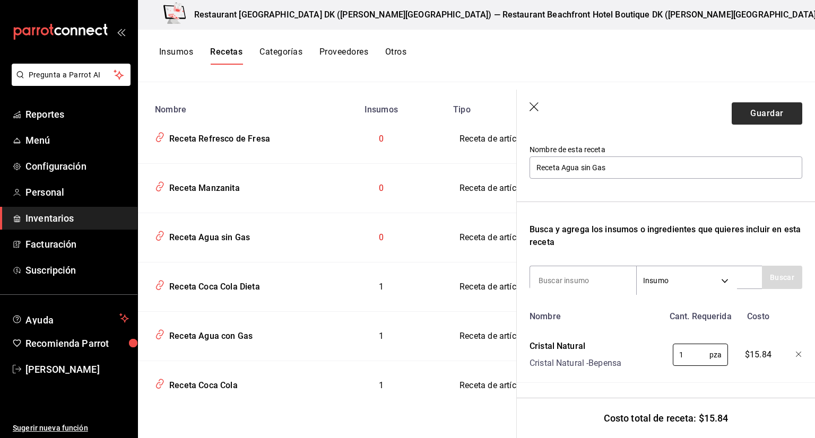
type input "1"
click at [777, 122] on button "Guardar" at bounding box center [767, 113] width 71 height 22
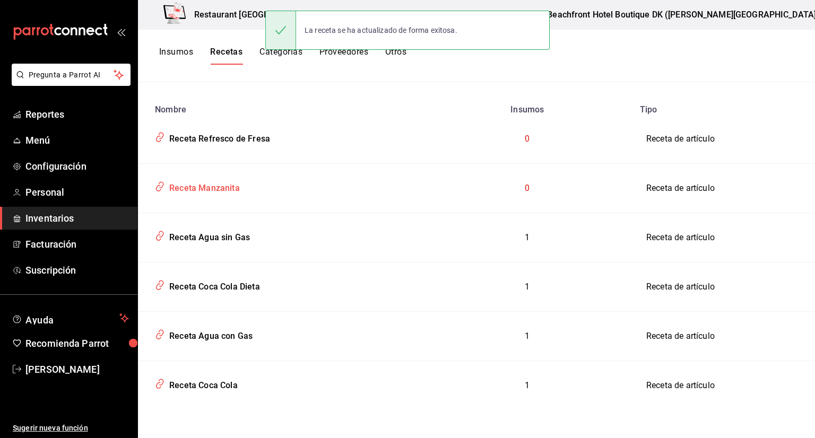
click at [208, 192] on div "Receta Manzanita" at bounding box center [202, 186] width 75 height 16
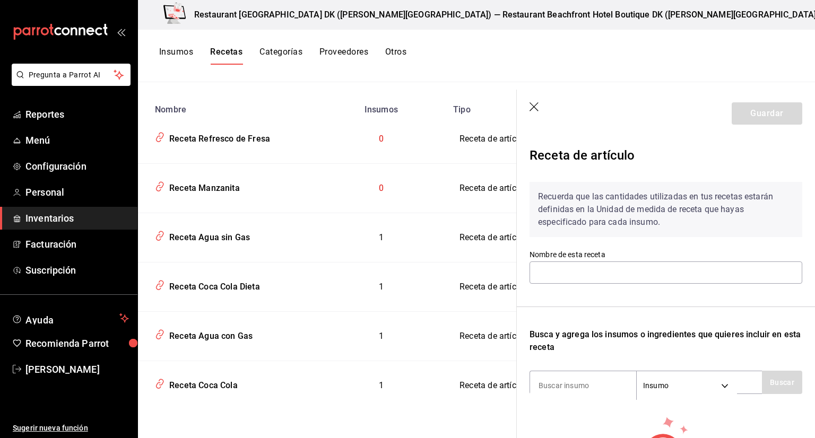
type input "Receta Manzanita"
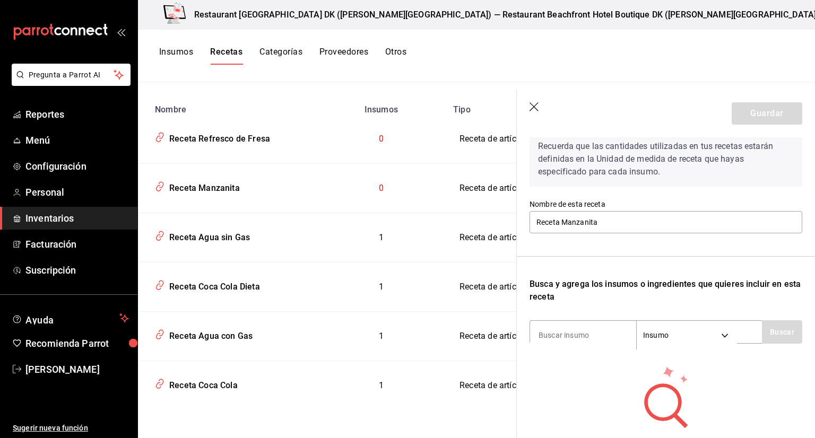
scroll to position [130, 0]
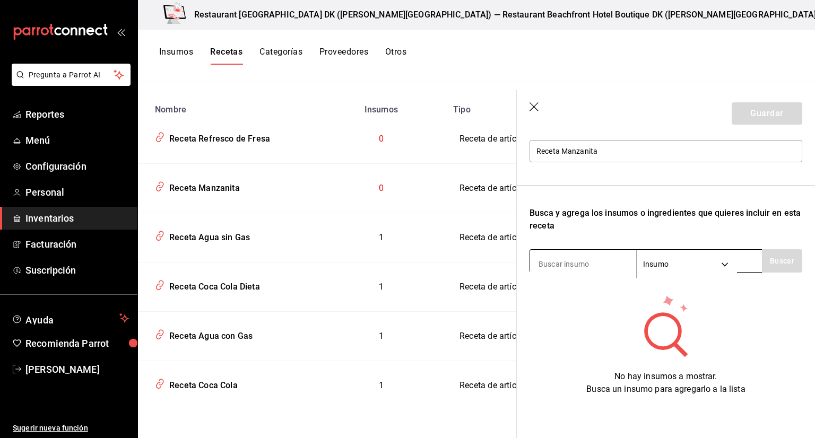
click at [572, 264] on input at bounding box center [583, 264] width 106 height 22
type input "manza"
click at [769, 260] on button "Buscar" at bounding box center [782, 260] width 40 height 23
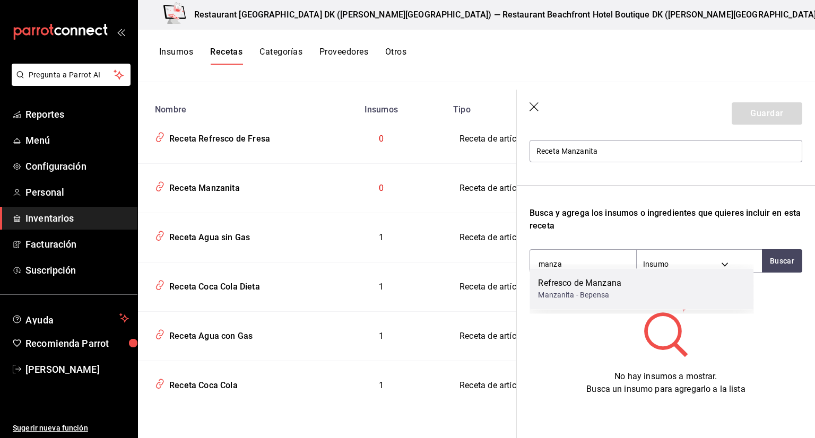
click at [603, 294] on div "Manzanita - Bepensa" at bounding box center [579, 295] width 83 height 11
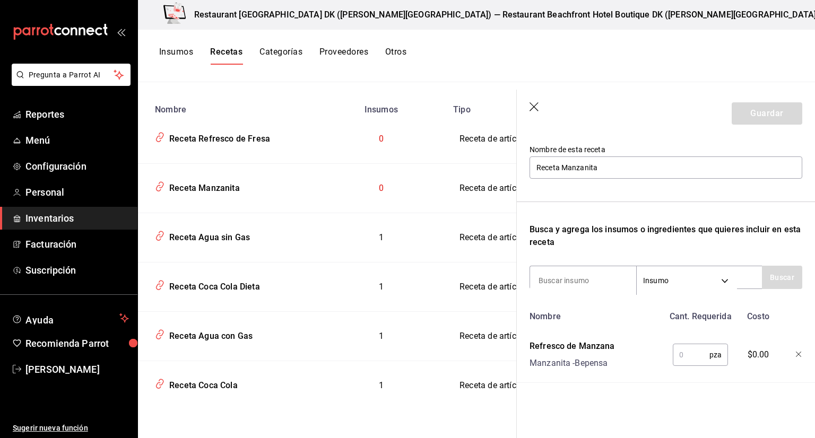
scroll to position [113, 0]
click at [679, 345] on input "text" at bounding box center [691, 354] width 37 height 21
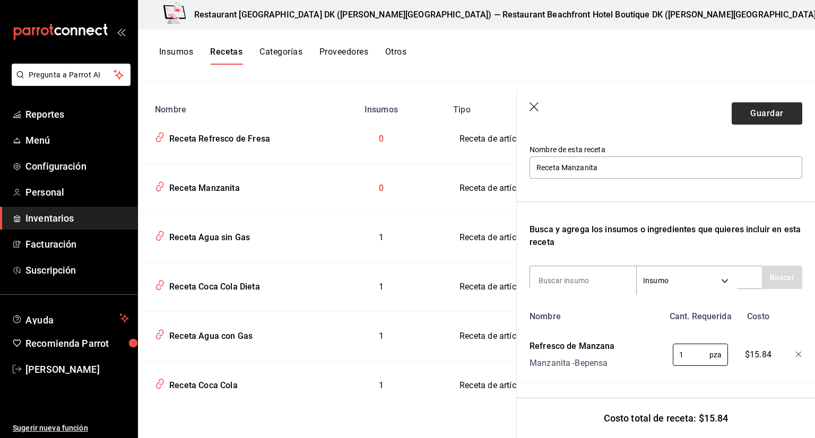
type input "1"
click at [761, 111] on button "Guardar" at bounding box center [767, 113] width 71 height 22
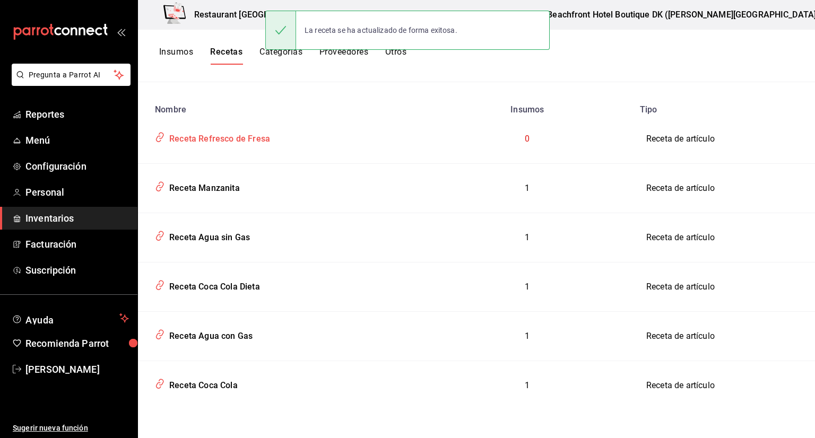
click at [203, 141] on div "Receta Refresco de Fresa" at bounding box center [217, 137] width 105 height 16
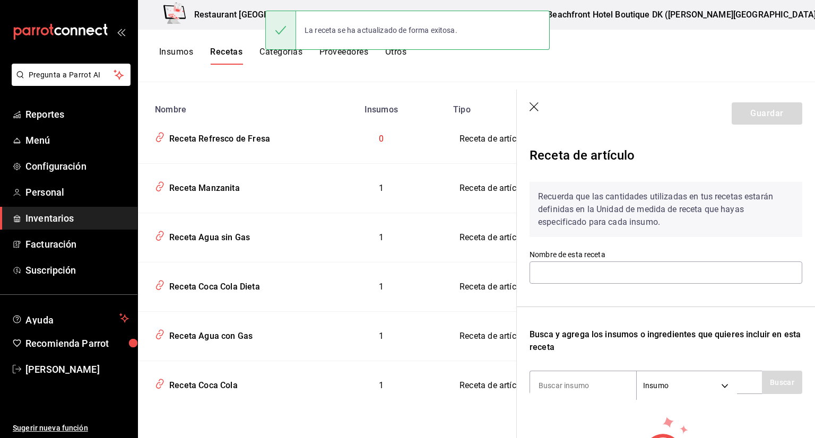
type input "Receta Refresco de Fresa"
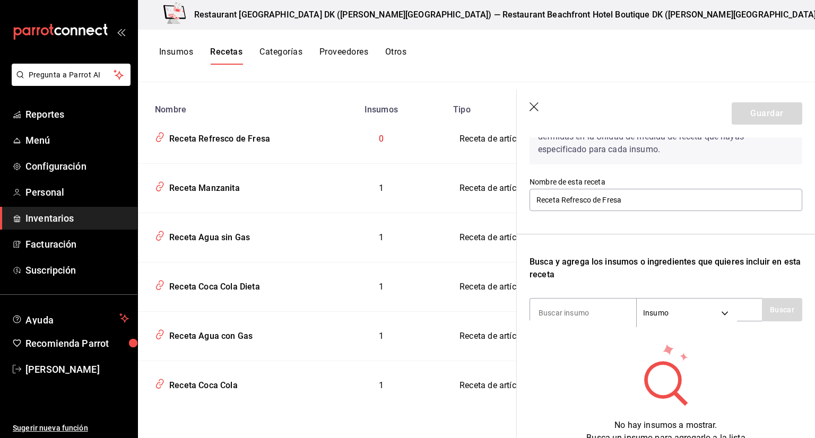
scroll to position [130, 0]
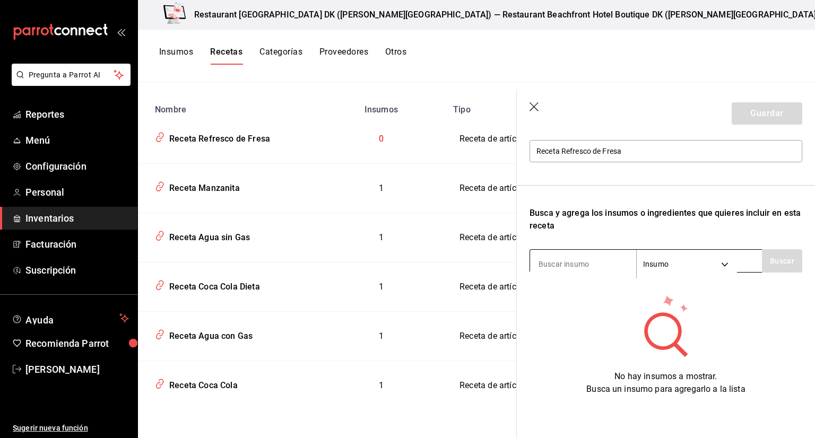
click at [602, 259] on input at bounding box center [583, 264] width 106 height 22
type input "1"
type input "fresa"
click at [786, 255] on button "Buscar" at bounding box center [782, 260] width 40 height 23
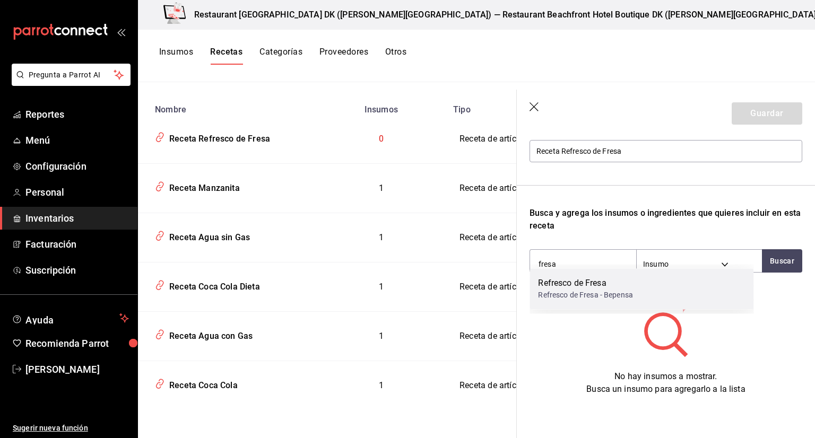
click at [587, 283] on div "Refresco de Fresa" at bounding box center [585, 283] width 95 height 13
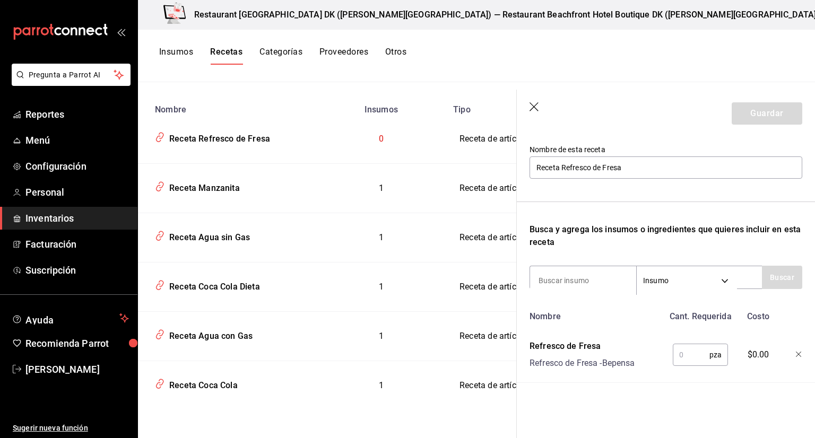
scroll to position [113, 0]
click at [684, 344] on input "text" at bounding box center [691, 354] width 37 height 21
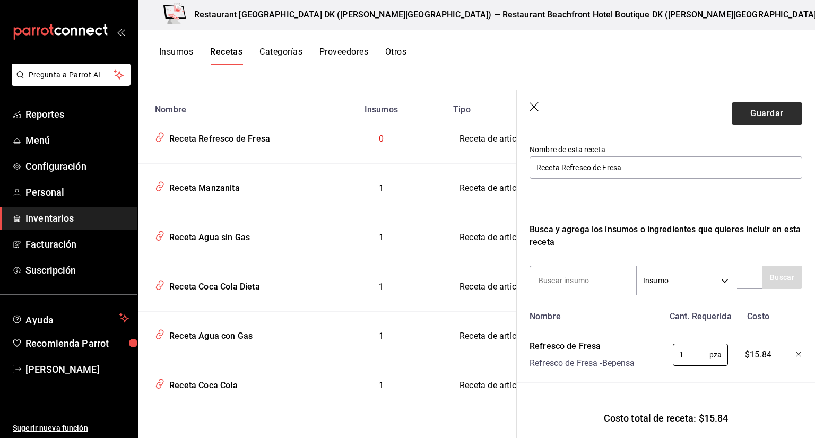
type input "1"
click at [776, 109] on button "Guardar" at bounding box center [767, 113] width 71 height 22
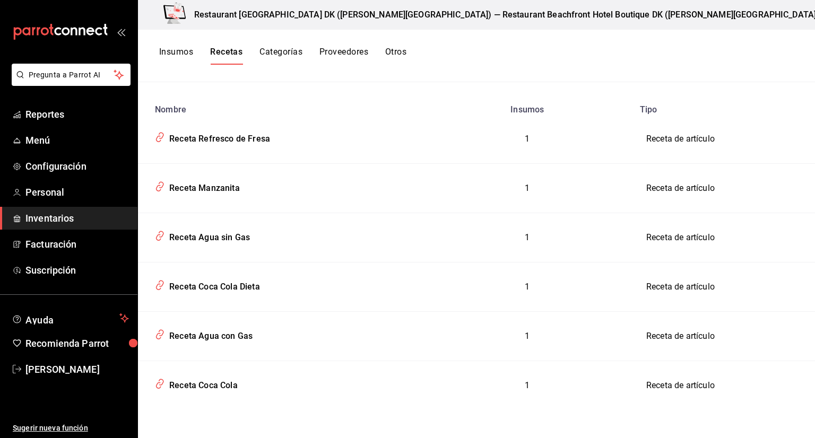
click at [186, 49] on button "Insumos" at bounding box center [176, 56] width 34 height 18
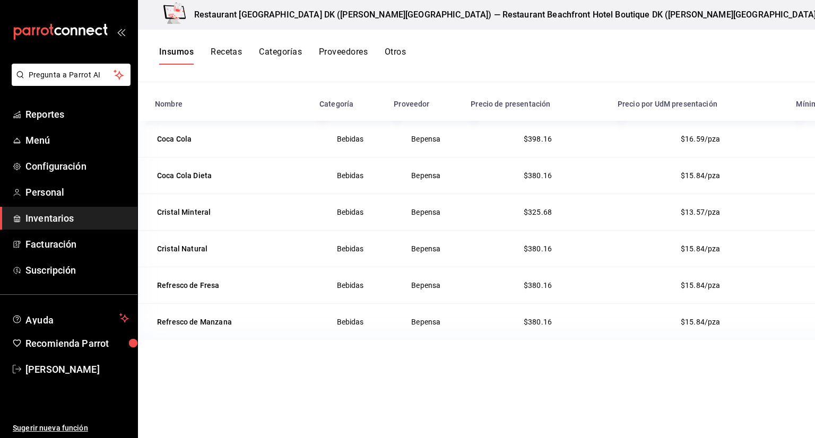
scroll to position [130, 0]
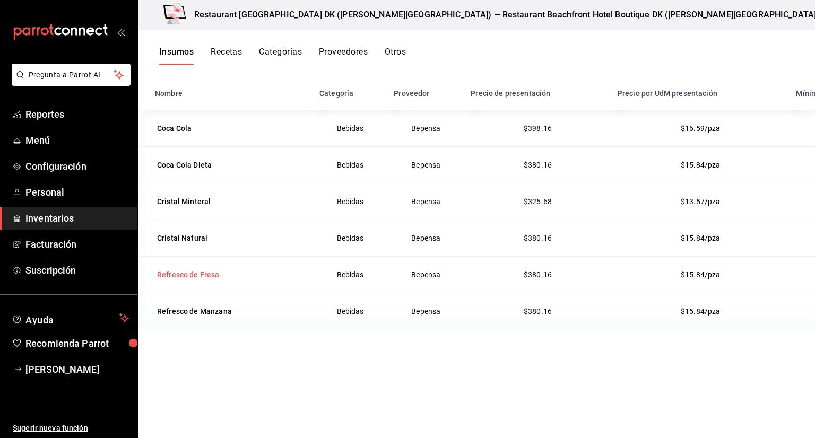
click at [197, 277] on div "Refresco de Fresa" at bounding box center [188, 275] width 63 height 11
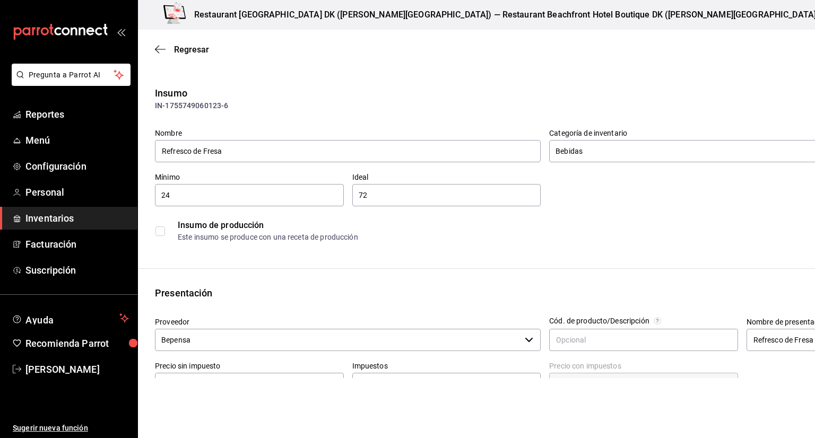
drag, startPoint x: 263, startPoint y: 149, endPoint x: 137, endPoint y: 160, distance: 125.8
click at [137, 160] on div "Pregunta a Parrot AI Reportes Menú Configuración Personal Inventarios Facturaci…" at bounding box center [407, 189] width 815 height 378
type input "Fresca"
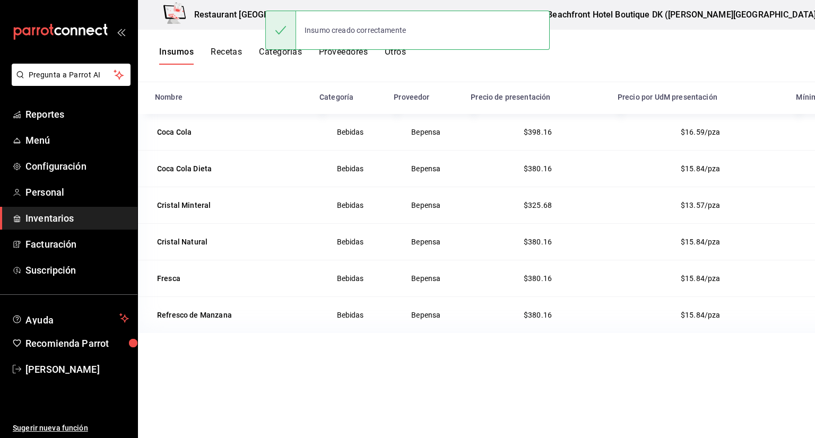
scroll to position [130, 0]
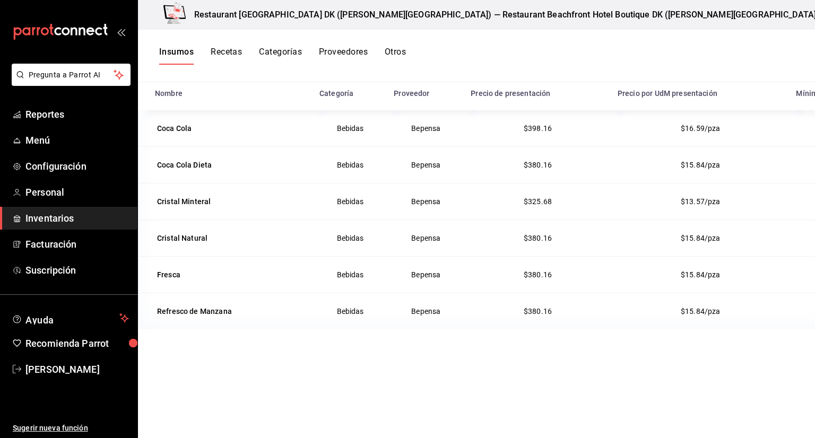
click at [234, 57] on button "Recetas" at bounding box center [226, 56] width 31 height 18
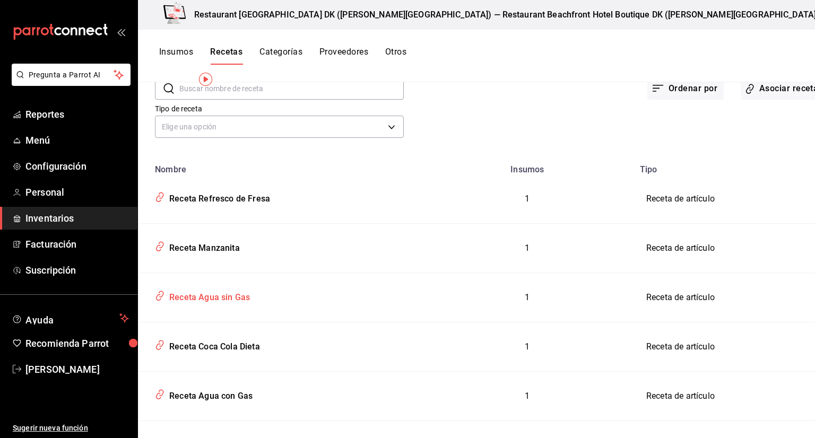
scroll to position [115, 0]
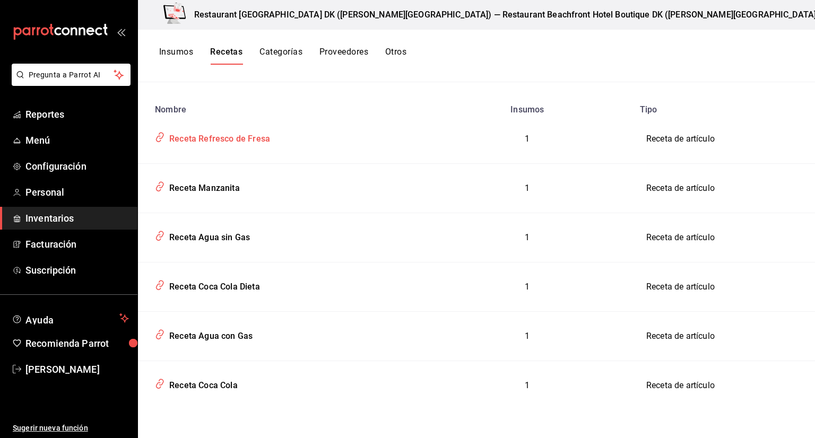
click at [265, 143] on div "Receta Refresco de Fresa" at bounding box center [217, 137] width 105 height 16
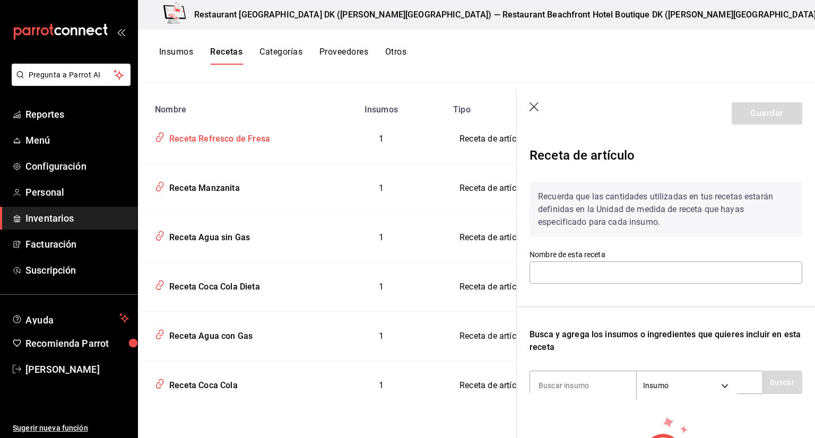
type input "Receta Refresco de Fresa"
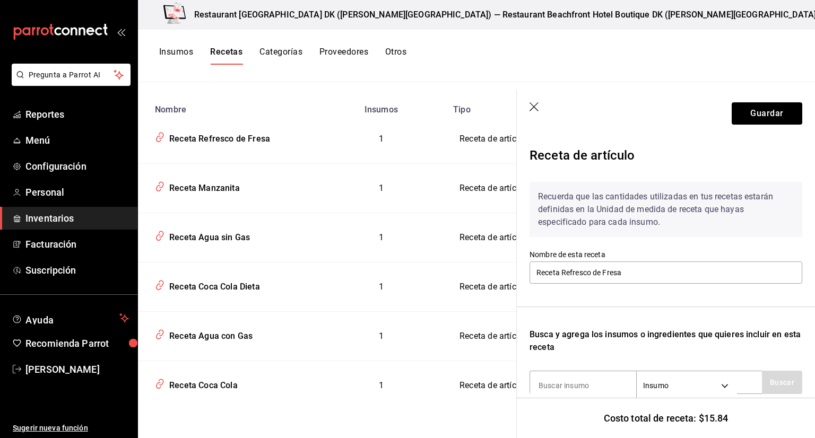
scroll to position [113, 0]
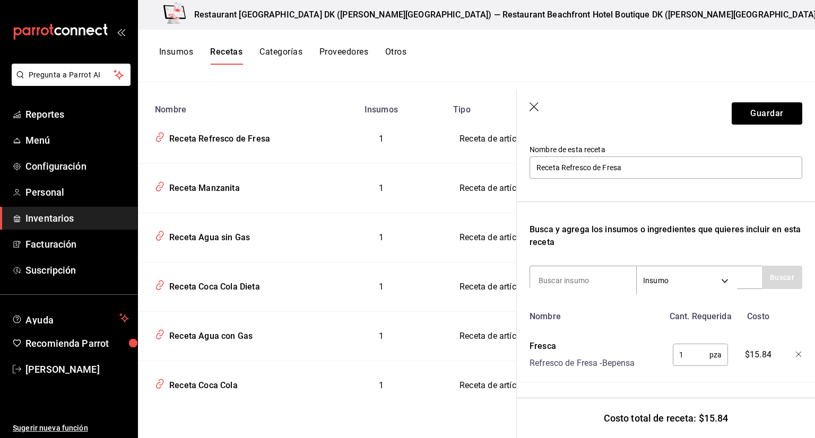
click at [535, 104] on icon "button" at bounding box center [535, 107] width 11 height 11
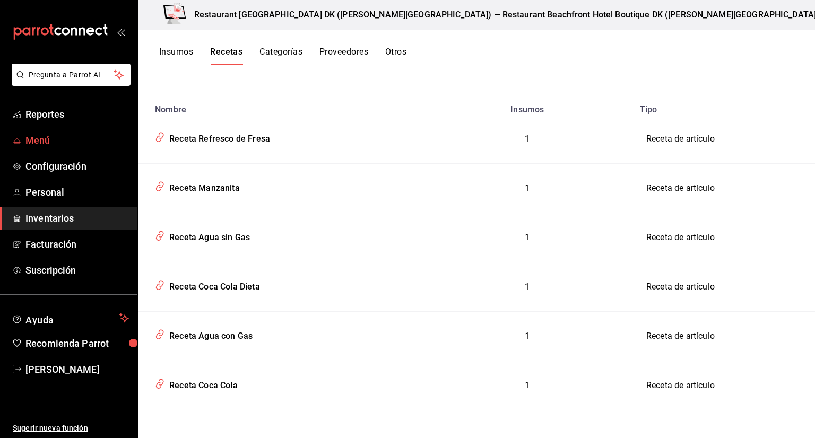
click at [37, 136] on span "Menú" at bounding box center [77, 140] width 104 height 14
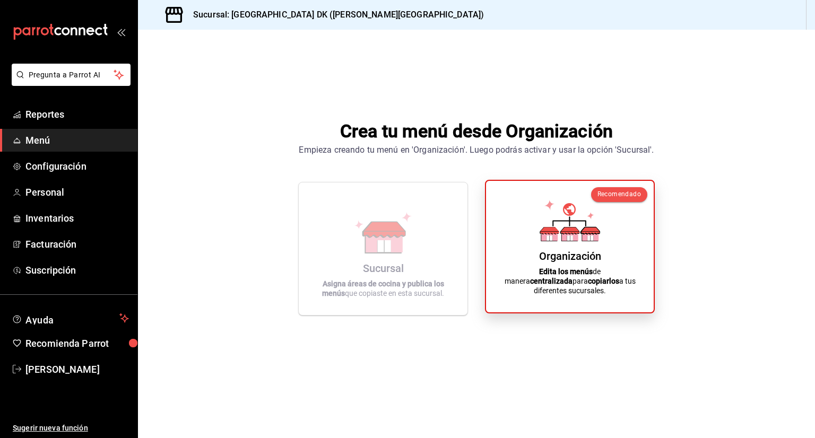
click at [565, 216] on icon at bounding box center [569, 209] width 13 height 13
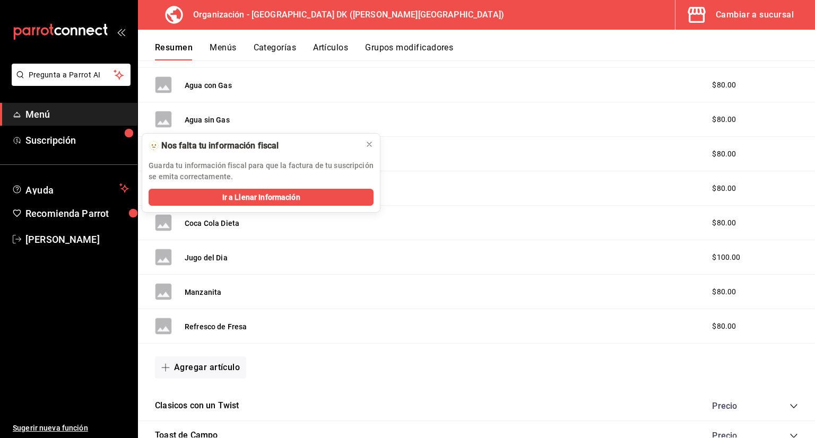
scroll to position [250, 0]
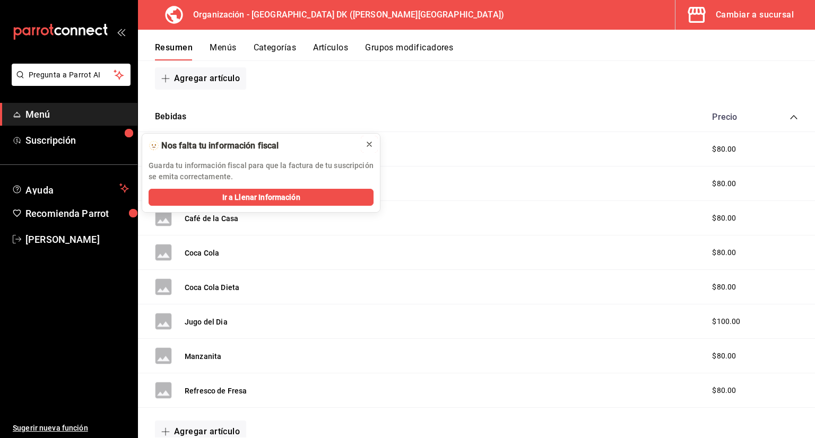
click at [374, 142] on icon at bounding box center [369, 144] width 8 height 8
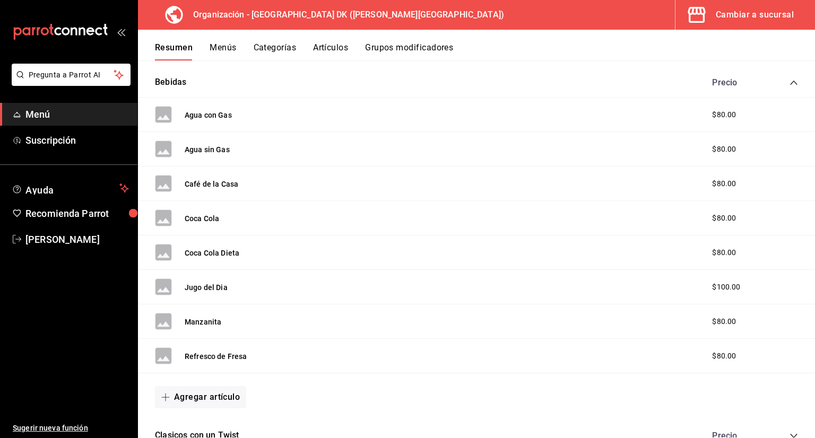
scroll to position [303, 0]
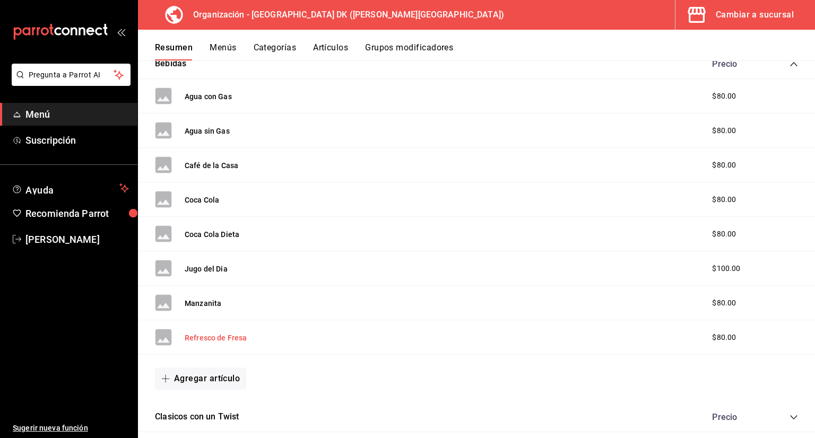
click at [195, 336] on button "Refresco de Fresa" at bounding box center [216, 338] width 63 height 11
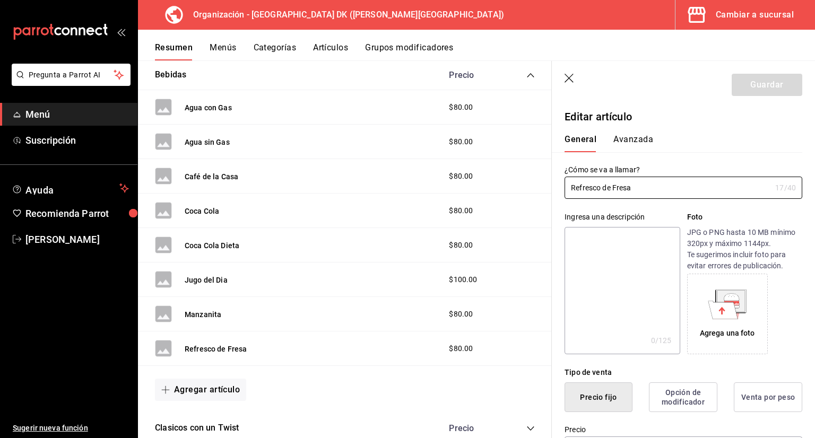
type input "$80.00"
drag, startPoint x: 642, startPoint y: 190, endPoint x: 481, endPoint y: 195, distance: 160.9
click at [481, 195] on main "Resumen organización Agrega y edita los menús, las categorías, artículos y grup…" at bounding box center [476, 250] width 677 height 378
type input "Fresca"
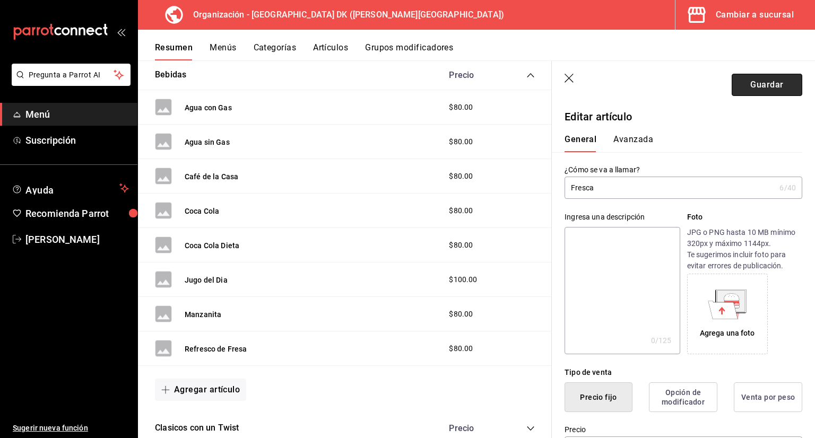
click at [751, 83] on button "Guardar" at bounding box center [767, 85] width 71 height 22
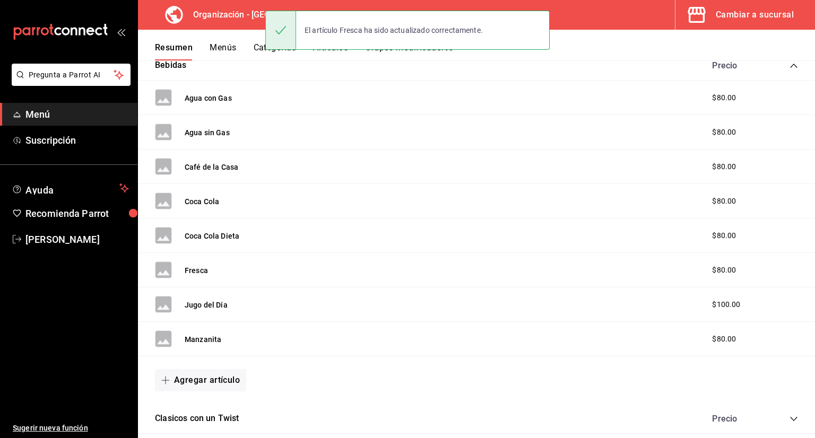
scroll to position [248, 0]
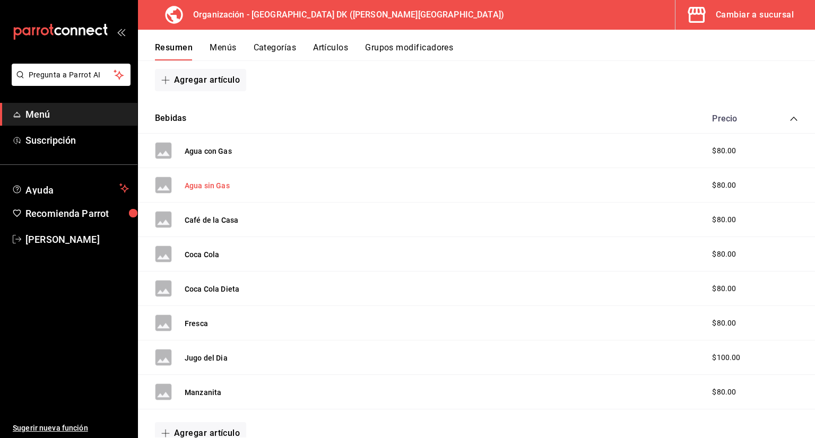
click at [217, 183] on button "Agua sin Gas" at bounding box center [207, 185] width 45 height 11
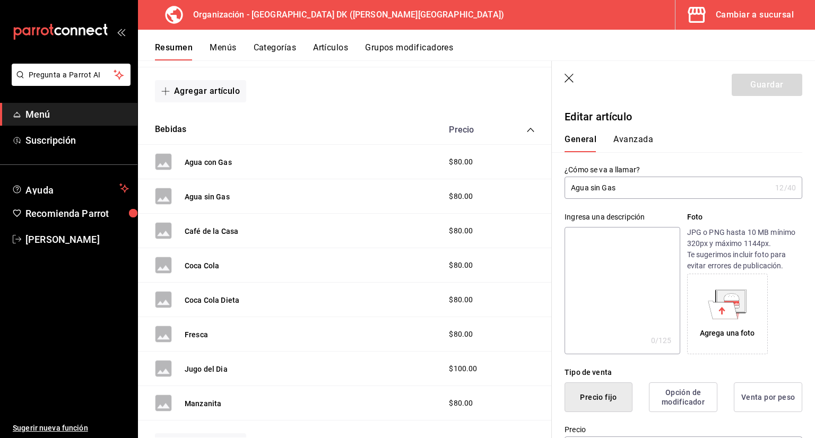
click at [653, 188] on input "Agua sin Gas" at bounding box center [668, 187] width 206 height 21
type input "Cristal Natural"
click at [745, 79] on button "Guardar" at bounding box center [767, 85] width 71 height 22
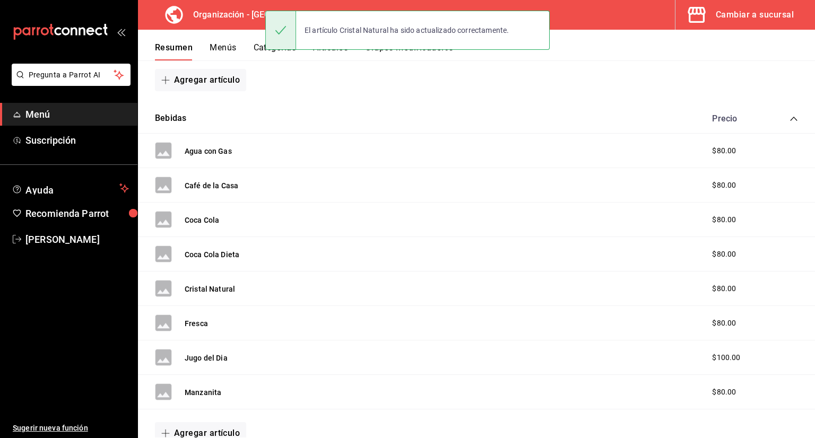
scroll to position [302, 0]
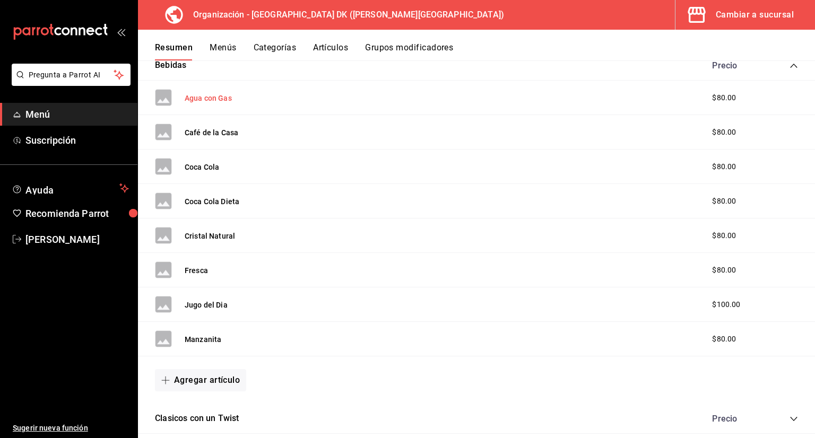
click at [220, 101] on button "Agua con Gas" at bounding box center [208, 98] width 47 height 11
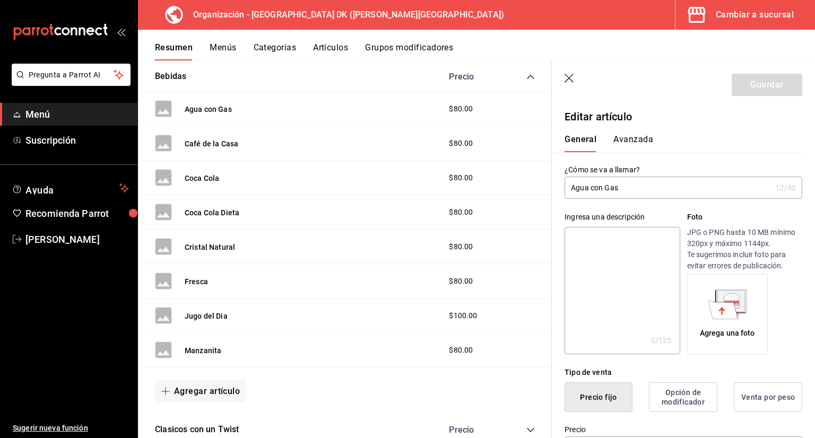
click at [623, 186] on input "Agua con Gas" at bounding box center [668, 187] width 206 height 21
type input "Cristal Mineral"
click at [773, 89] on button "Guardar" at bounding box center [767, 85] width 71 height 22
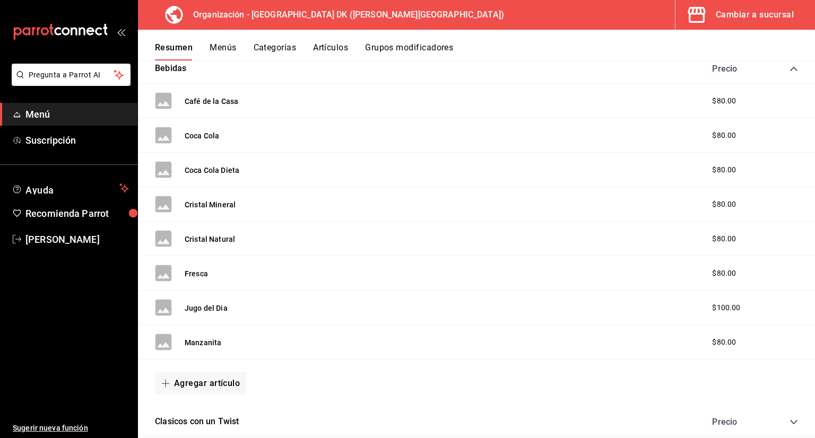
scroll to position [356, 0]
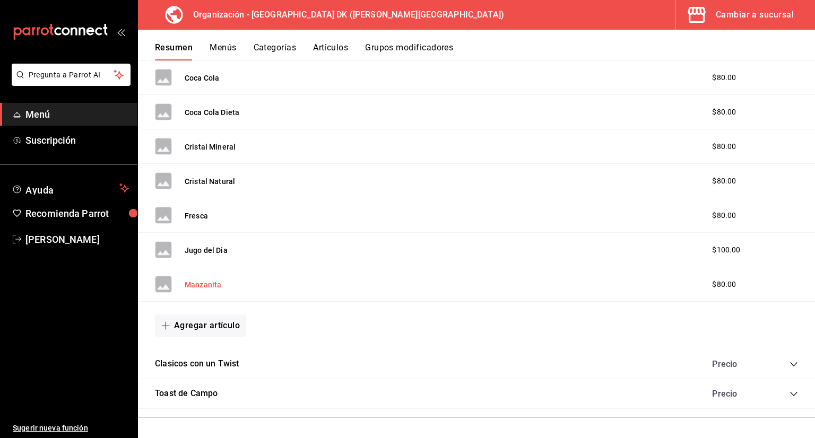
click at [200, 280] on button "Manzanita" at bounding box center [203, 285] width 37 height 11
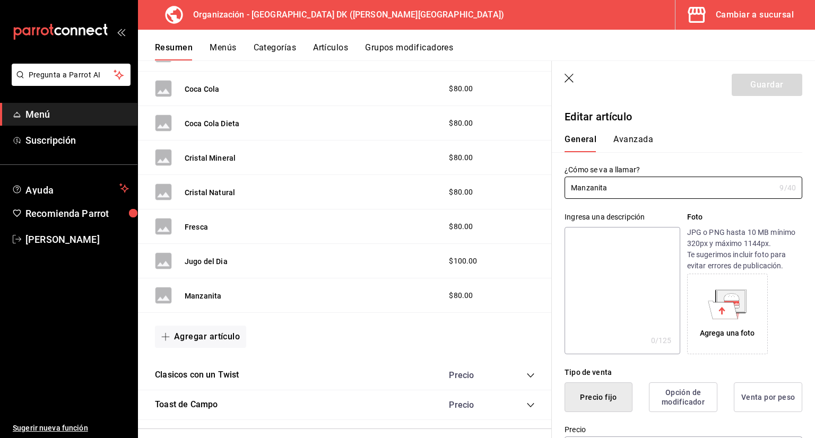
drag, startPoint x: 613, startPoint y: 195, endPoint x: 506, endPoint y: 195, distance: 107.2
click at [506, 195] on main "Resumen organización Agrega y edita los menús, las categorías, artículos y grup…" at bounding box center [476, 250] width 677 height 378
type input "Sidral Mundet"
click at [767, 85] on button "Guardar" at bounding box center [767, 85] width 71 height 22
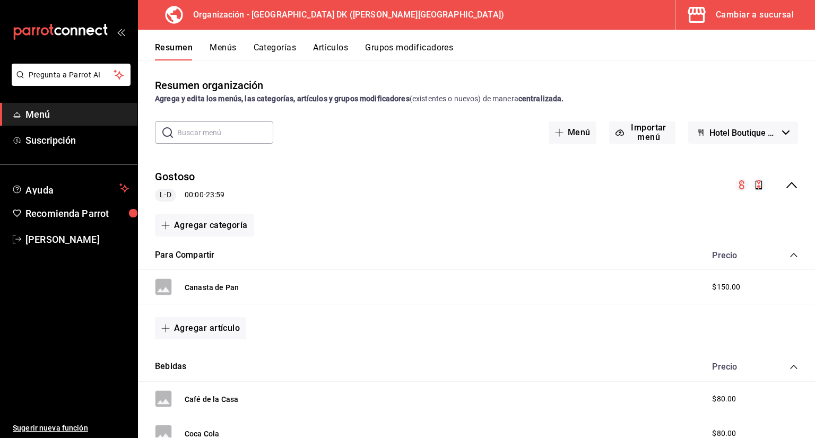
click at [120, 37] on div "mailbox folders" at bounding box center [68, 32] width 137 height 64
click at [120, 29] on icon "open_drawer_menu" at bounding box center [121, 32] width 8 height 8
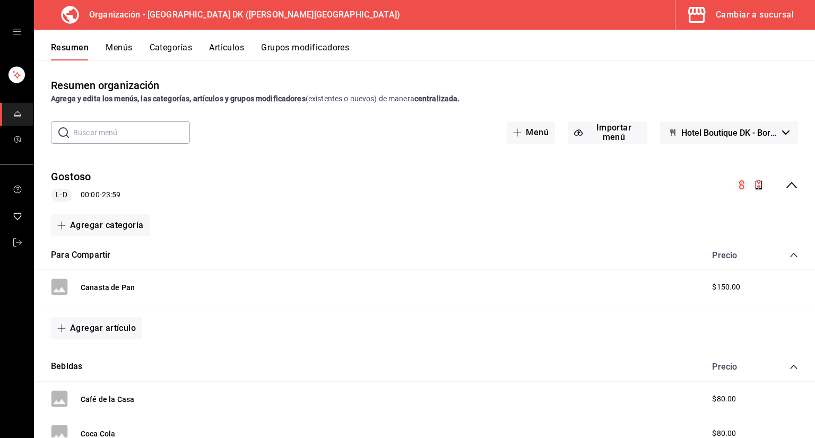
click at [22, 30] on div "mailbox folders" at bounding box center [16, 32] width 33 height 64
click at [16, 31] on icon "open drawer" at bounding box center [17, 32] width 8 height 8
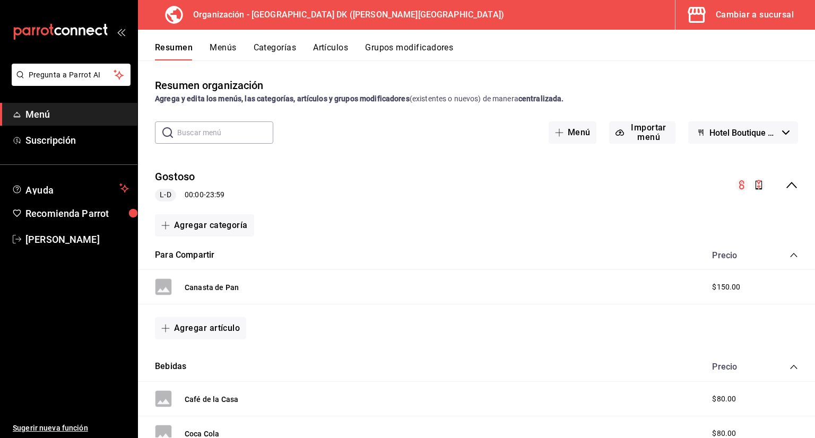
click at [93, 34] on icon "mailbox folders" at bounding box center [61, 32] width 96 height 16
click at [109, 27] on div "mailbox folders" at bounding box center [68, 32] width 137 height 64
click at [124, 33] on icon "open_drawer_menu" at bounding box center [121, 32] width 8 height 8
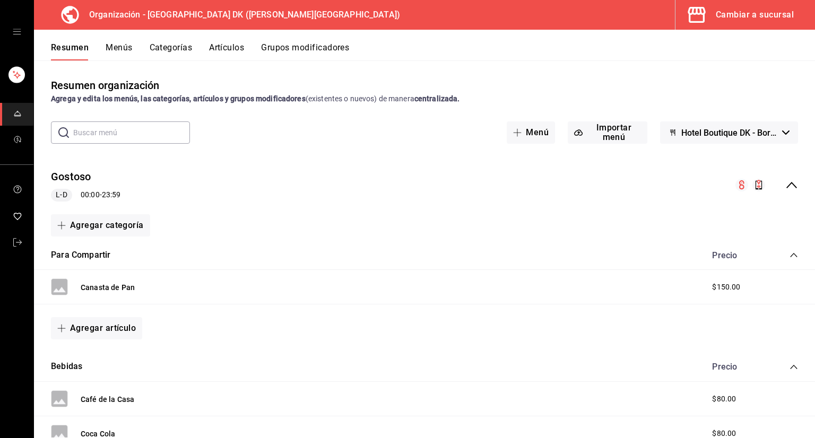
click at [15, 27] on div "mailbox folders" at bounding box center [16, 32] width 33 height 64
click at [19, 33] on icon "open drawer" at bounding box center [17, 32] width 8 height 8
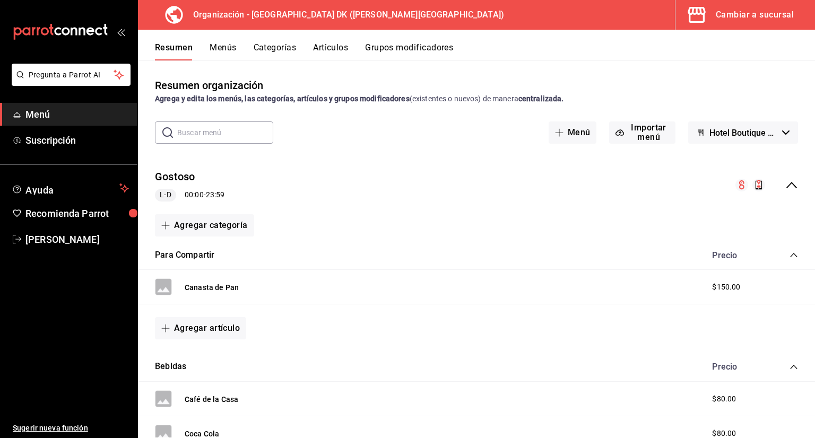
click at [125, 35] on div "mailbox folders" at bounding box center [68, 32] width 137 height 64
click at [50, 24] on icon "mailbox folders" at bounding box center [51, 30] width 4 height 12
click at [772, 15] on div "Cambiar a sucursal" at bounding box center [755, 14] width 78 height 15
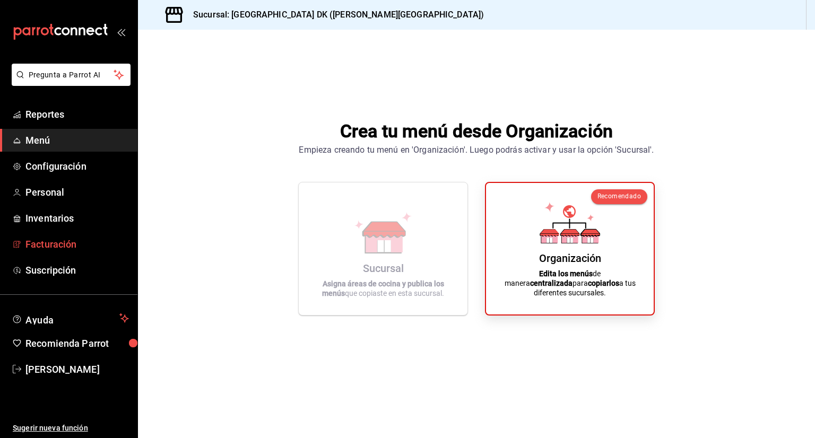
click at [62, 238] on span "Facturación" at bounding box center [77, 244] width 104 height 14
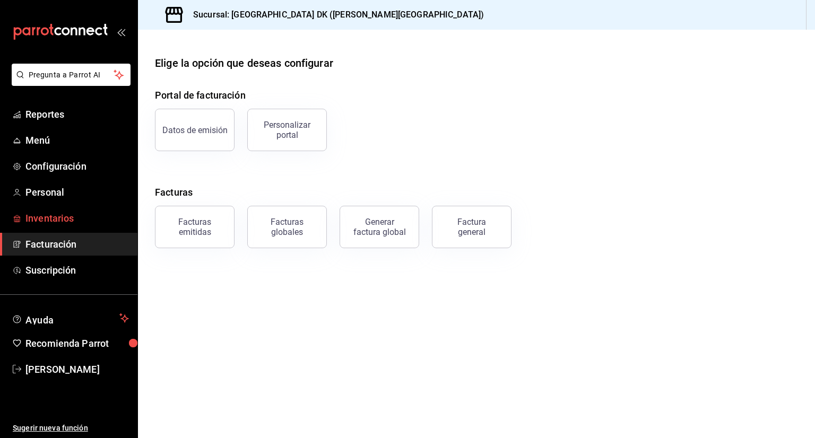
click at [56, 217] on span "Inventarios" at bounding box center [77, 218] width 104 height 14
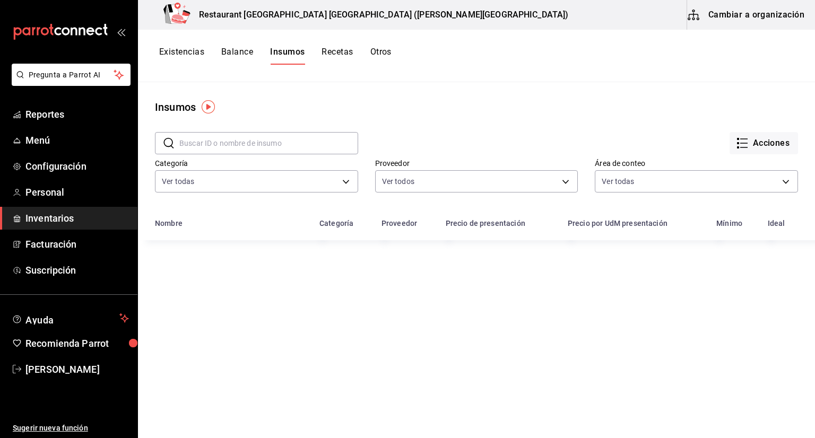
click at [755, 15] on button "Cambiar a organización" at bounding box center [746, 15] width 119 height 30
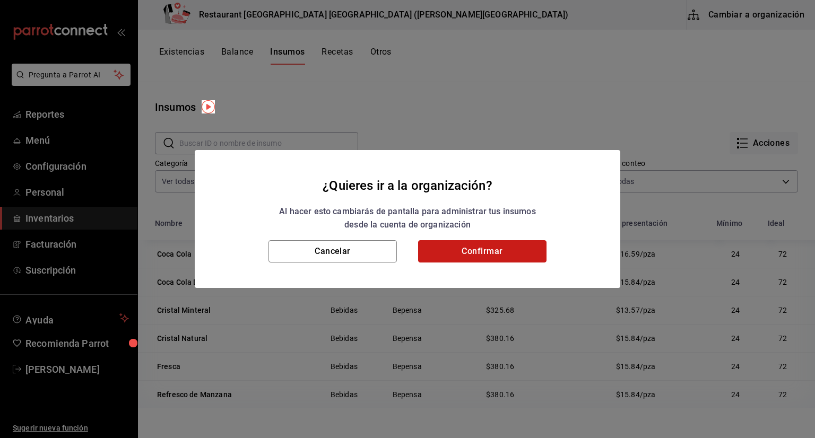
click at [520, 253] on button "Confirmar" at bounding box center [482, 251] width 128 height 22
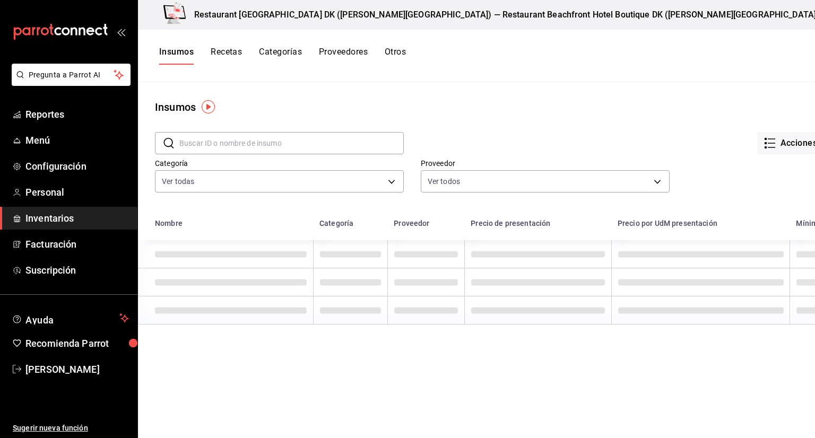
click at [222, 49] on button "Recetas" at bounding box center [226, 56] width 31 height 18
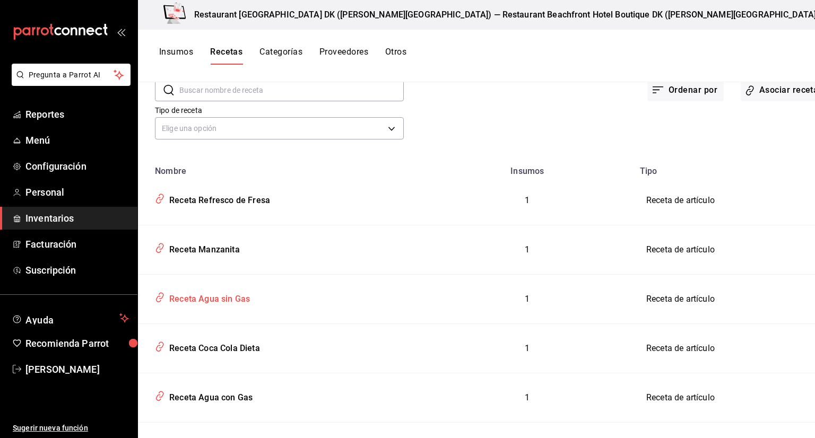
scroll to position [115, 0]
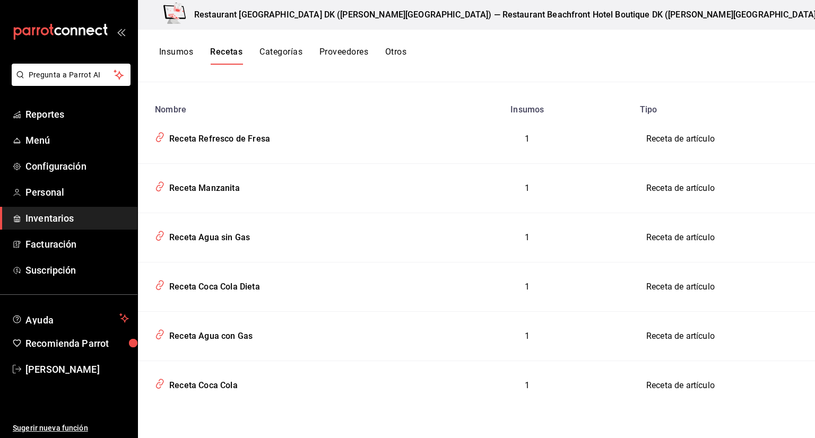
click at [176, 50] on button "Insumos" at bounding box center [176, 56] width 34 height 18
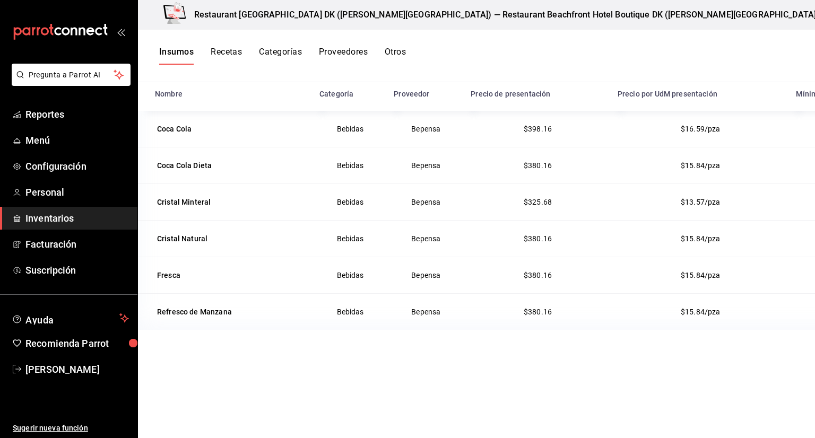
scroll to position [130, 0]
click at [204, 315] on div "Refresco de Manzana" at bounding box center [194, 311] width 75 height 11
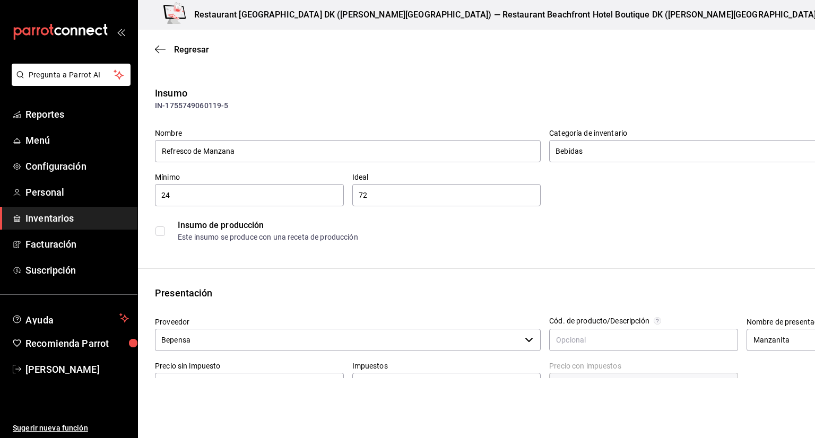
drag, startPoint x: 265, startPoint y: 153, endPoint x: 72, endPoint y: 153, distance: 192.7
click at [72, 153] on div "Pregunta a Parrot AI Reportes Menú Configuración Personal Inventarios Facturaci…" at bounding box center [407, 189] width 815 height 378
type input "Sidral Mundet"
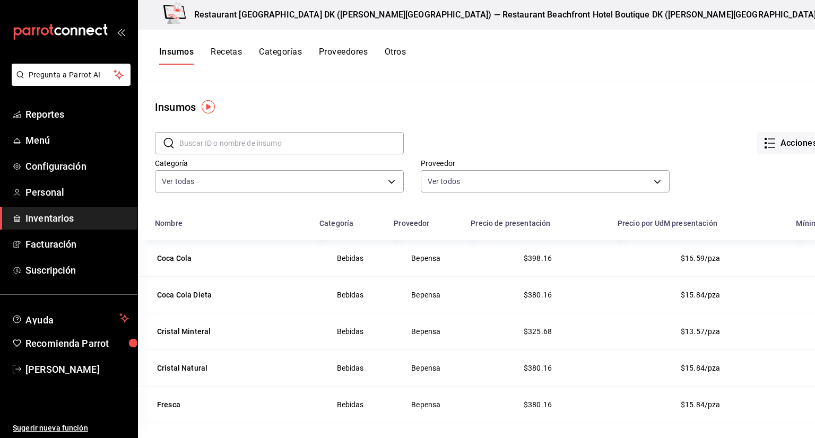
click at [228, 54] on button "Recetas" at bounding box center [226, 56] width 31 height 18
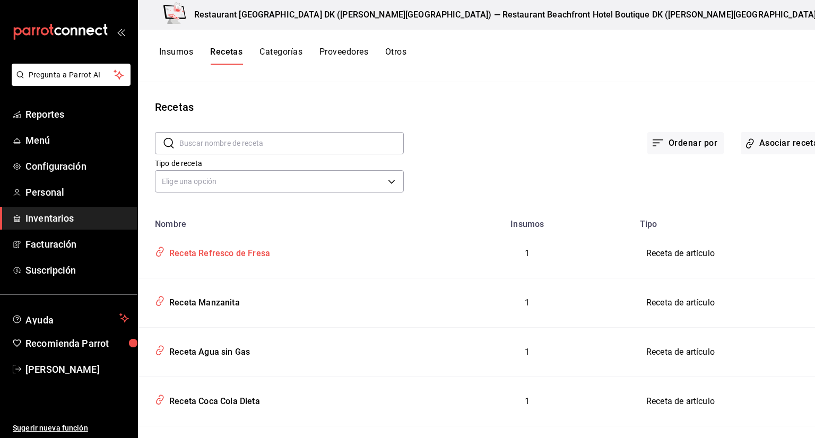
scroll to position [115, 0]
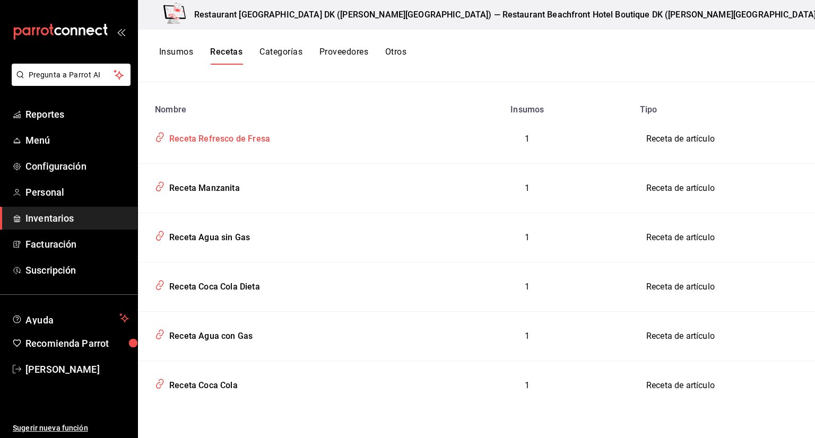
click at [248, 143] on div "Receta Refresco de Fresa" at bounding box center [217, 137] width 105 height 16
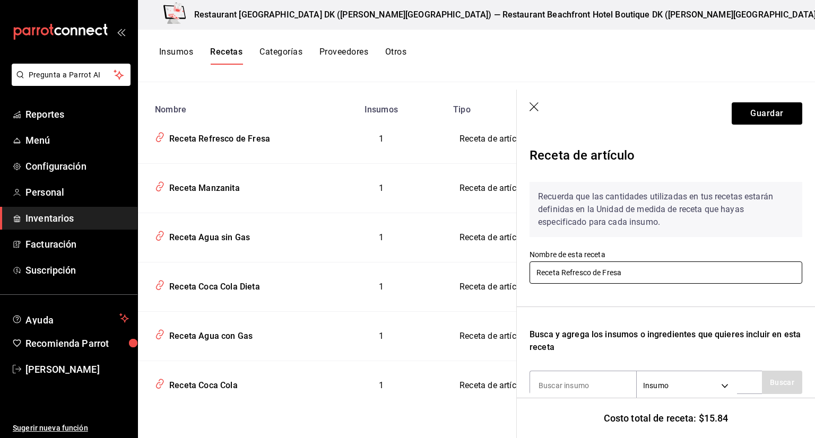
drag, startPoint x: 642, startPoint y: 272, endPoint x: 467, endPoint y: 273, distance: 175.2
click at [467, 273] on div "Recetas ​ ​ Tipo de receta Elige una opción default Nombre Insumos Tipo Receta …" at bounding box center [545, 256] width 814 height 349
type input "Receta Fresca"
click at [781, 116] on button "Guardar" at bounding box center [767, 113] width 71 height 22
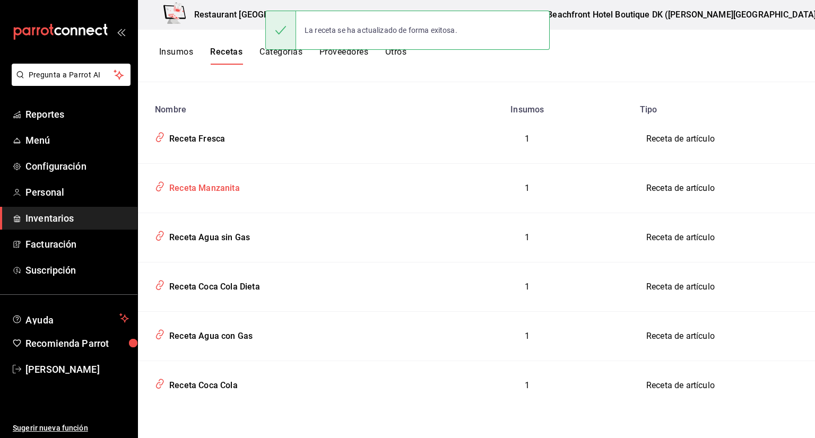
click at [206, 191] on div "Receta Manzanita" at bounding box center [202, 186] width 75 height 16
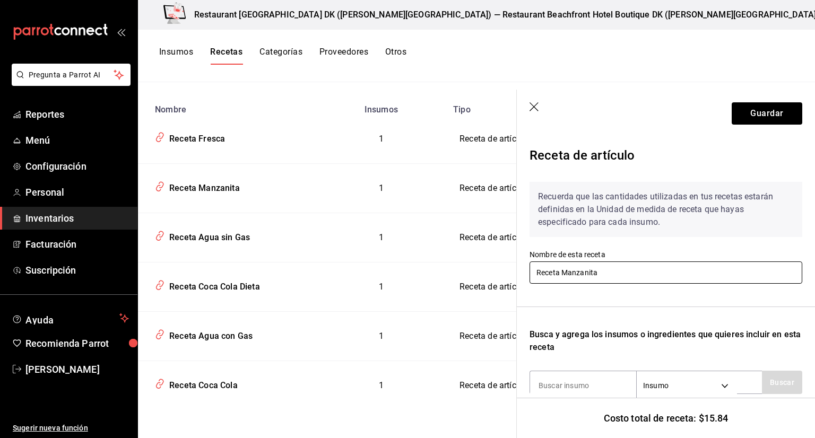
drag, startPoint x: 611, startPoint y: 278, endPoint x: 563, endPoint y: 278, distance: 48.3
click at [563, 278] on input "Receta Manzanita" at bounding box center [666, 273] width 273 height 22
type input "Receta Sidral Mundet"
click at [769, 119] on button "Guardar" at bounding box center [767, 113] width 71 height 22
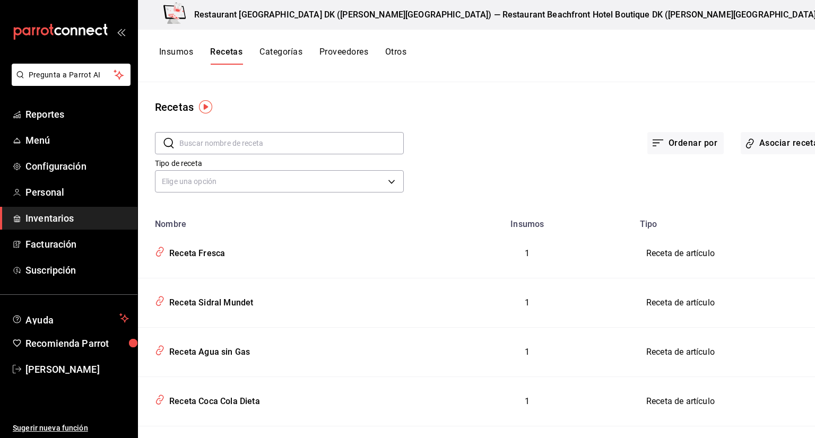
click at [186, 50] on button "Insumos" at bounding box center [176, 56] width 34 height 18
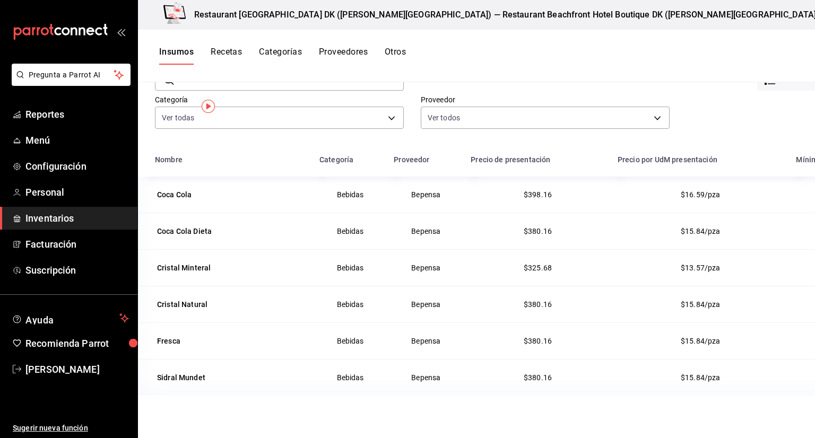
scroll to position [130, 0]
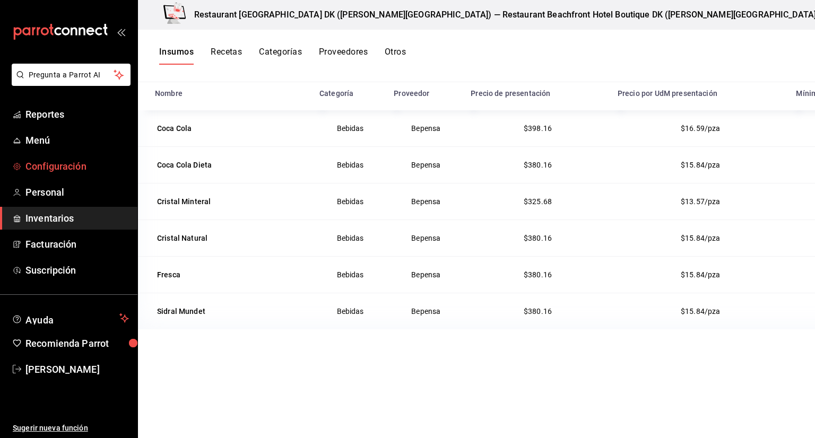
click at [55, 168] on span "Configuración" at bounding box center [77, 166] width 104 height 14
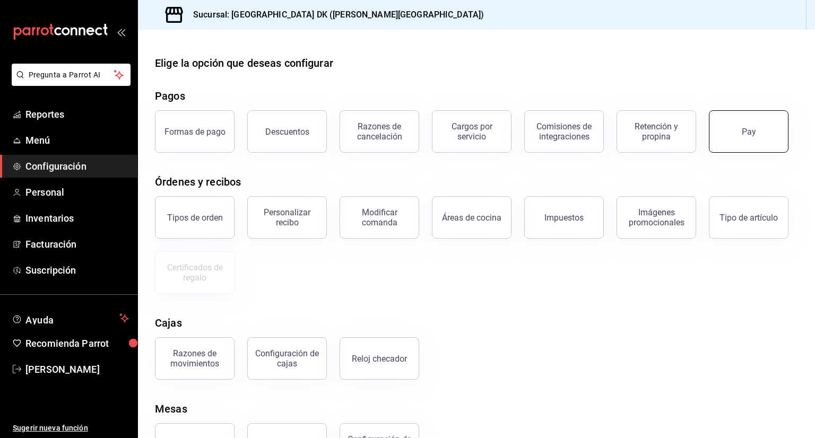
click at [738, 141] on button "Pay" at bounding box center [749, 131] width 80 height 42
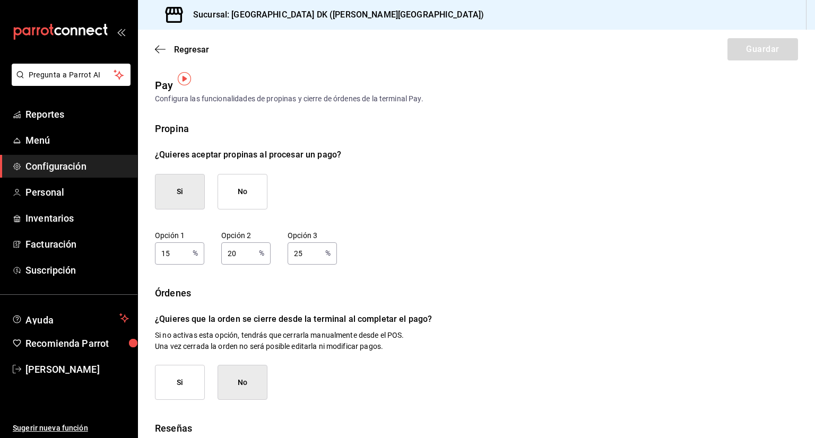
scroll to position [53, 0]
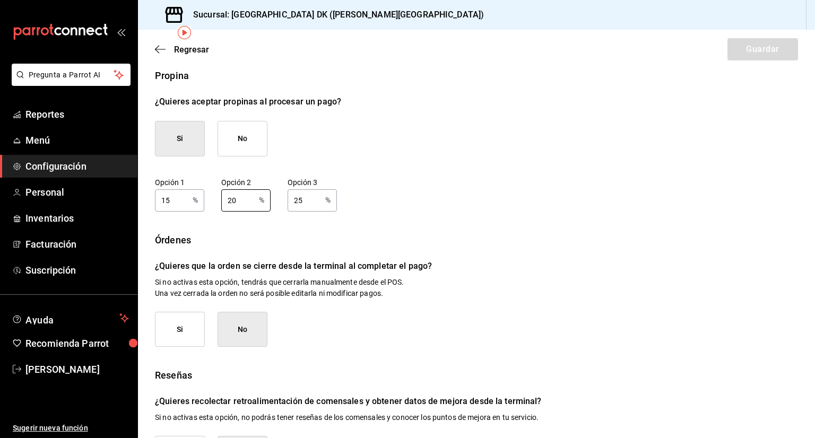
drag, startPoint x: 245, startPoint y: 201, endPoint x: 215, endPoint y: 202, distance: 29.7
click at [215, 202] on div "Opción 1 15 % Opción 1 Opción 2 20 % Opción 2 Opción 3 25 % Opción 3" at bounding box center [476, 195] width 643 height 34
type input "18"
click at [305, 200] on input "25" at bounding box center [304, 200] width 33 height 21
type input "20"
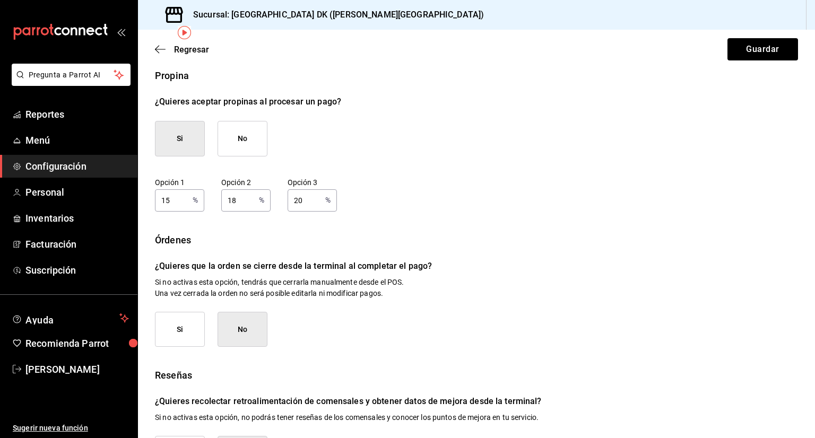
click at [446, 181] on div "Opción 1 15 % Opción 1 Opción 2 18 % Opción 2 Opción 3 20 % Opción 3" at bounding box center [476, 195] width 643 height 34
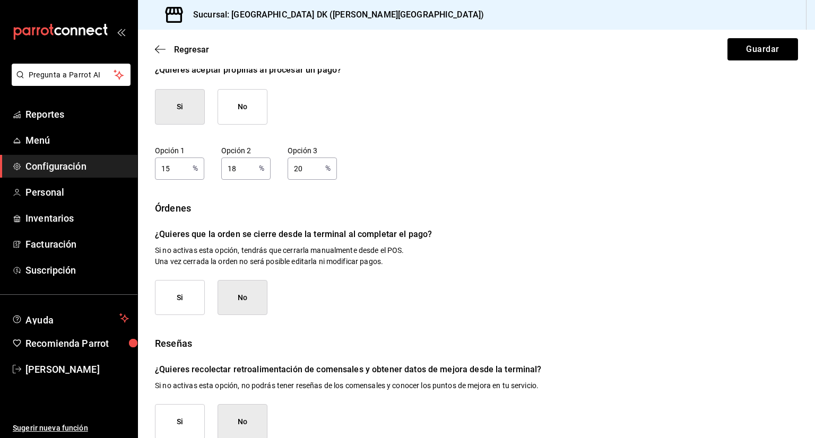
scroll to position [102, 0]
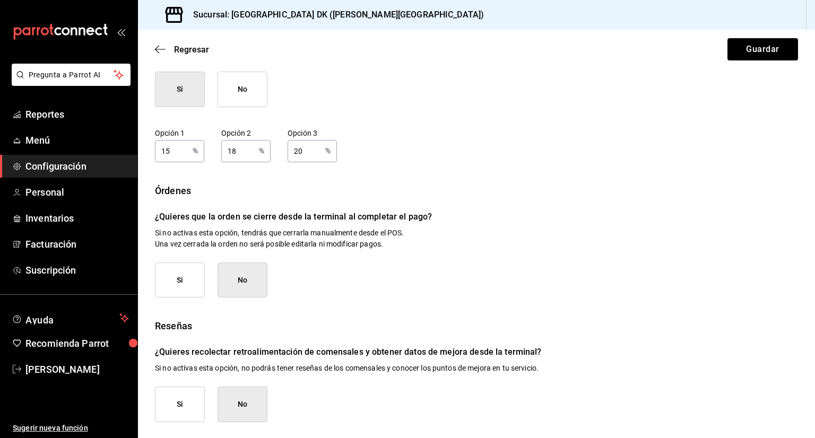
click at [185, 279] on button "Si" at bounding box center [180, 281] width 50 height 36
click at [174, 416] on button "Si" at bounding box center [180, 405] width 50 height 36
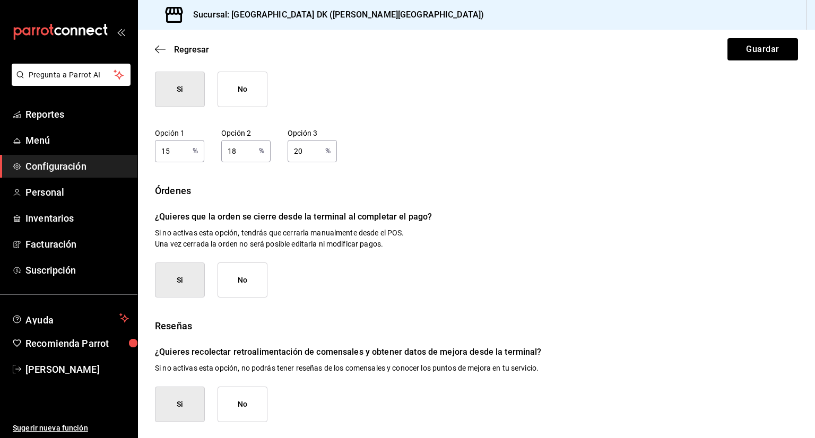
scroll to position [0, 0]
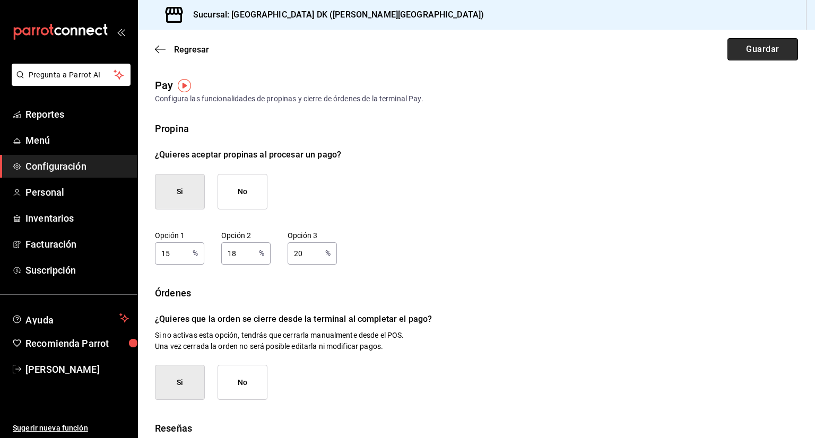
click at [761, 44] on button "Guardar" at bounding box center [763, 49] width 71 height 22
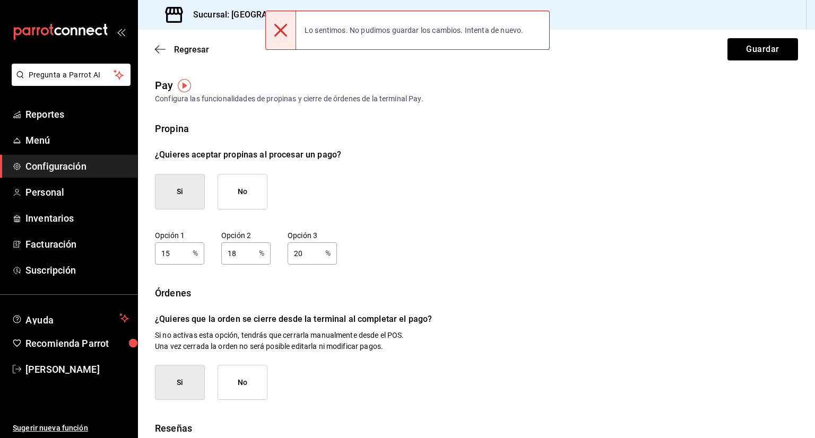
click at [282, 35] on icon at bounding box center [280, 30] width 13 height 13
click at [528, 128] on div "Propina" at bounding box center [476, 129] width 643 height 14
click at [281, 32] on icon at bounding box center [280, 30] width 13 height 13
click at [160, 49] on icon "button" at bounding box center [160, 50] width 11 height 10
